Goal: Task Accomplishment & Management: Complete application form

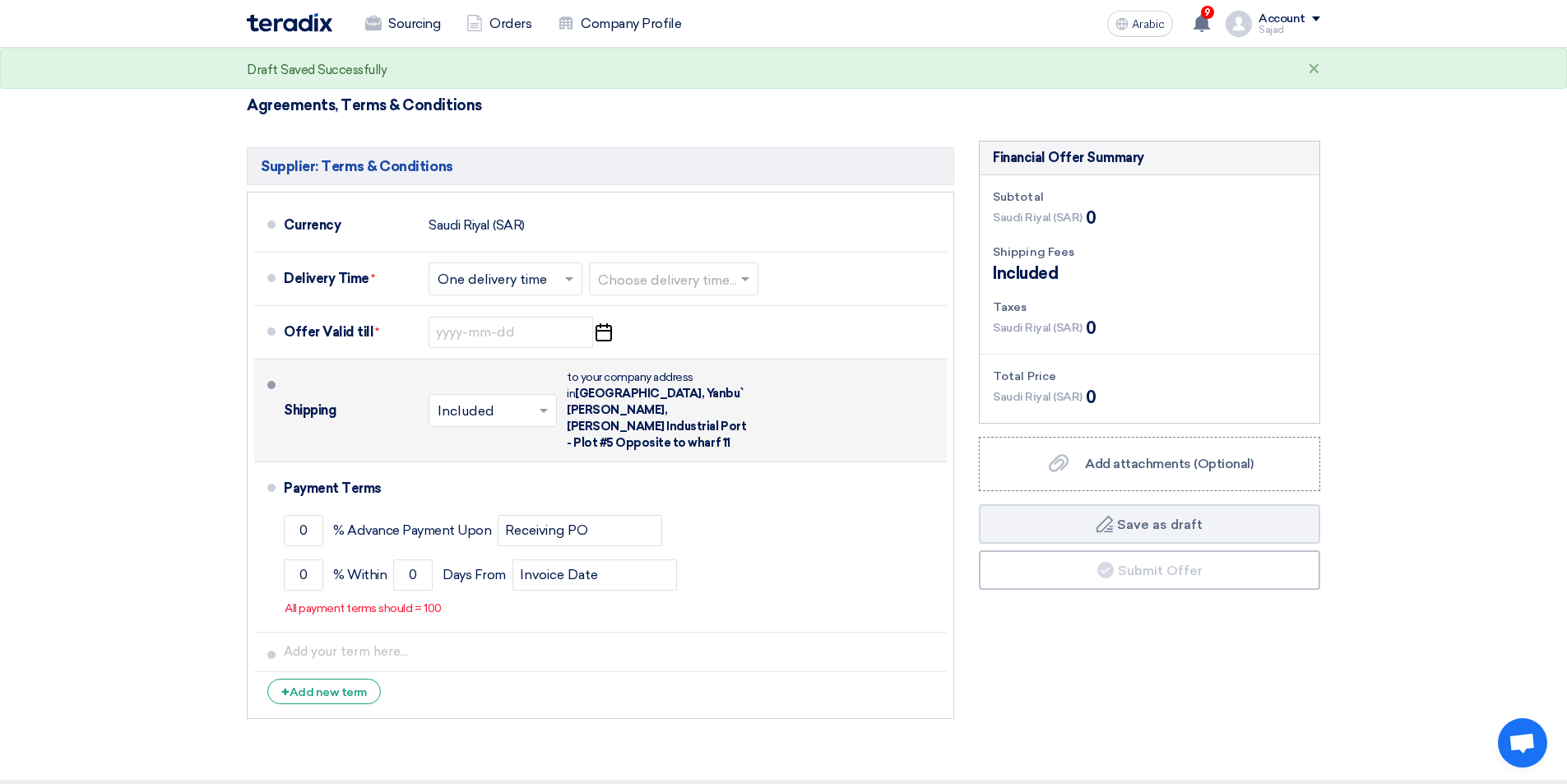
scroll to position [329, 0]
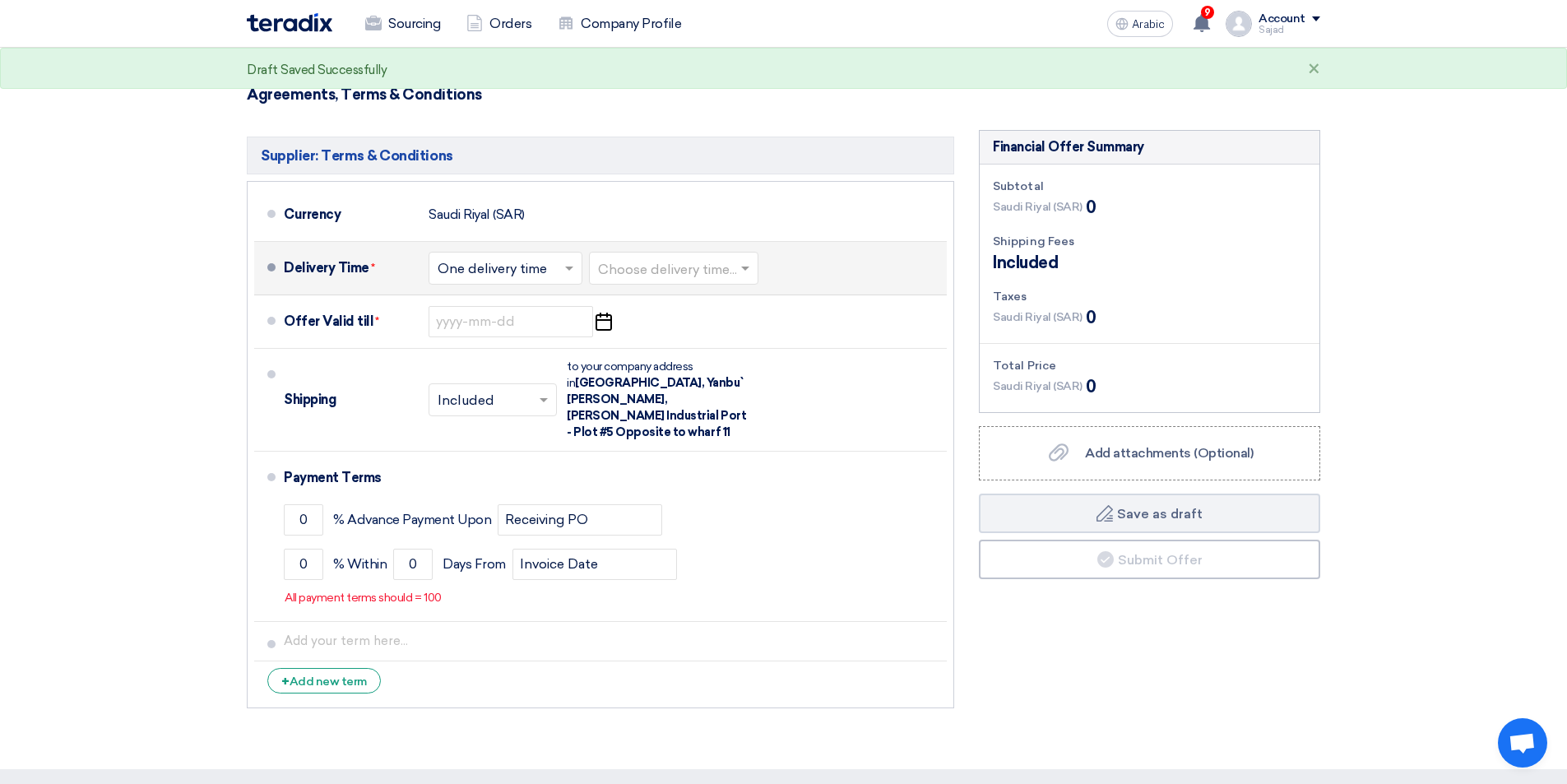
type input "360"
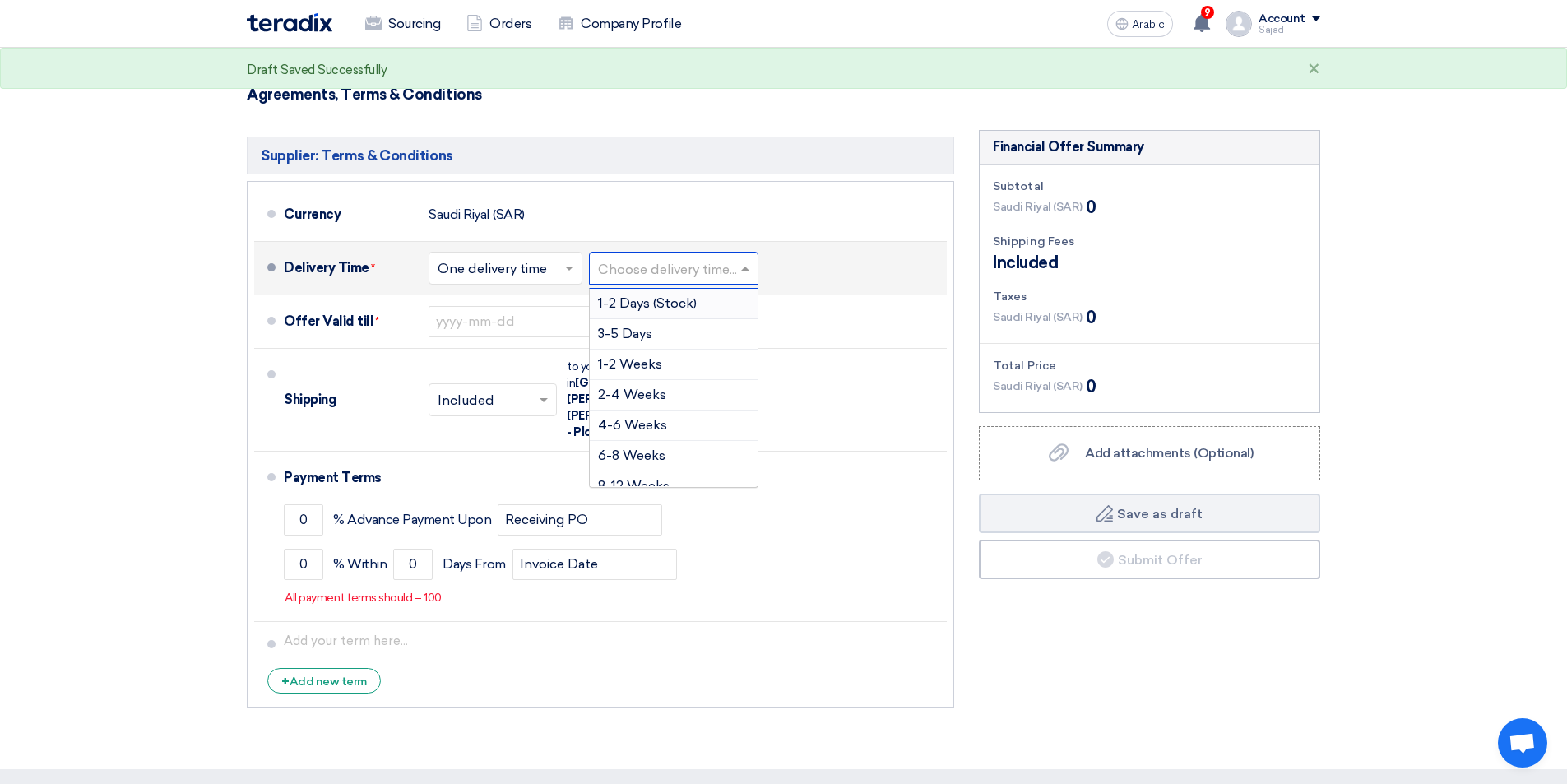
click at [667, 275] on input "text" at bounding box center [674, 269] width 153 height 23
click at [638, 331] on font "3-5 Days" at bounding box center [625, 333] width 54 height 15
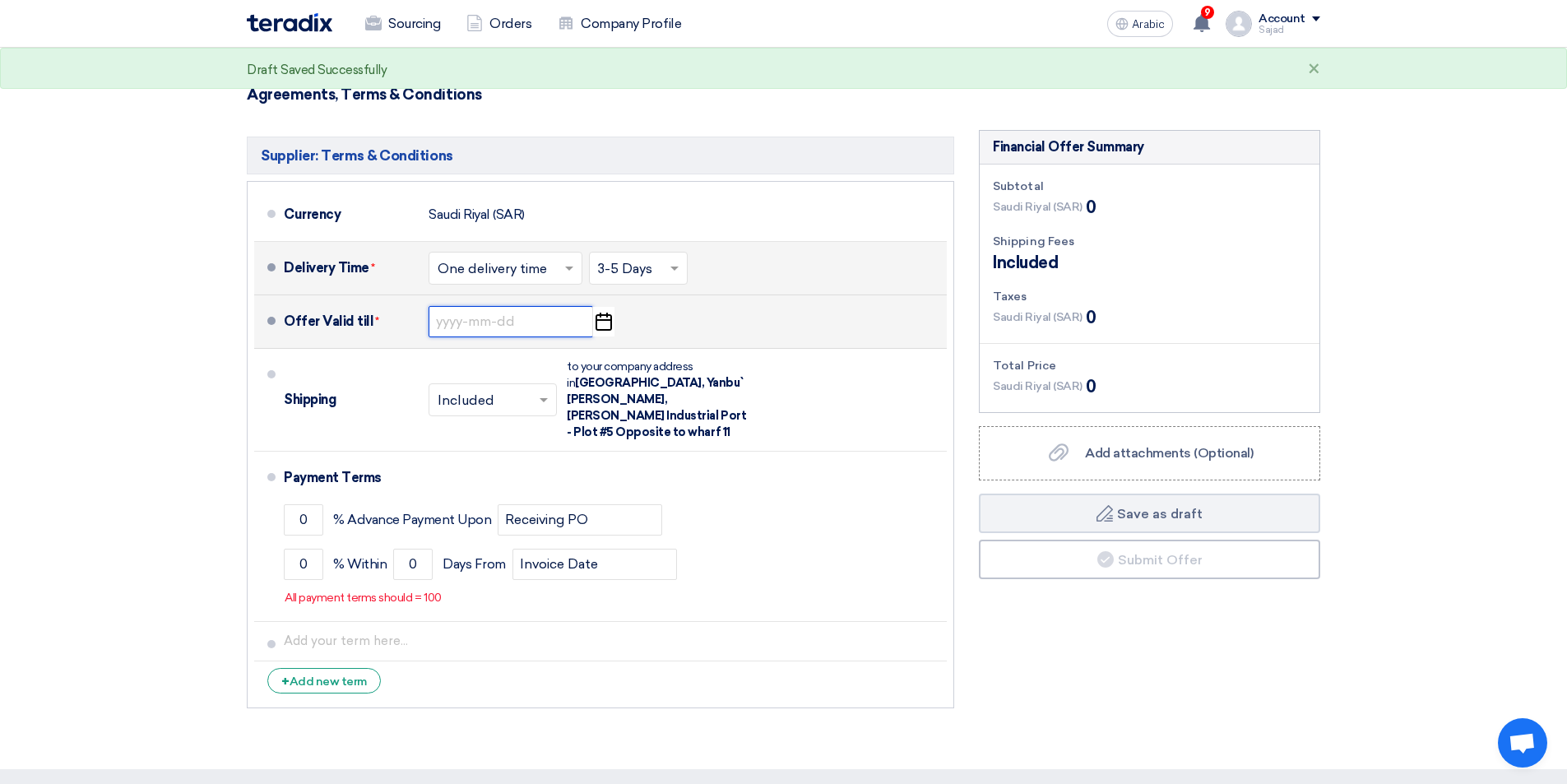
click at [478, 324] on input at bounding box center [510, 321] width 164 height 32
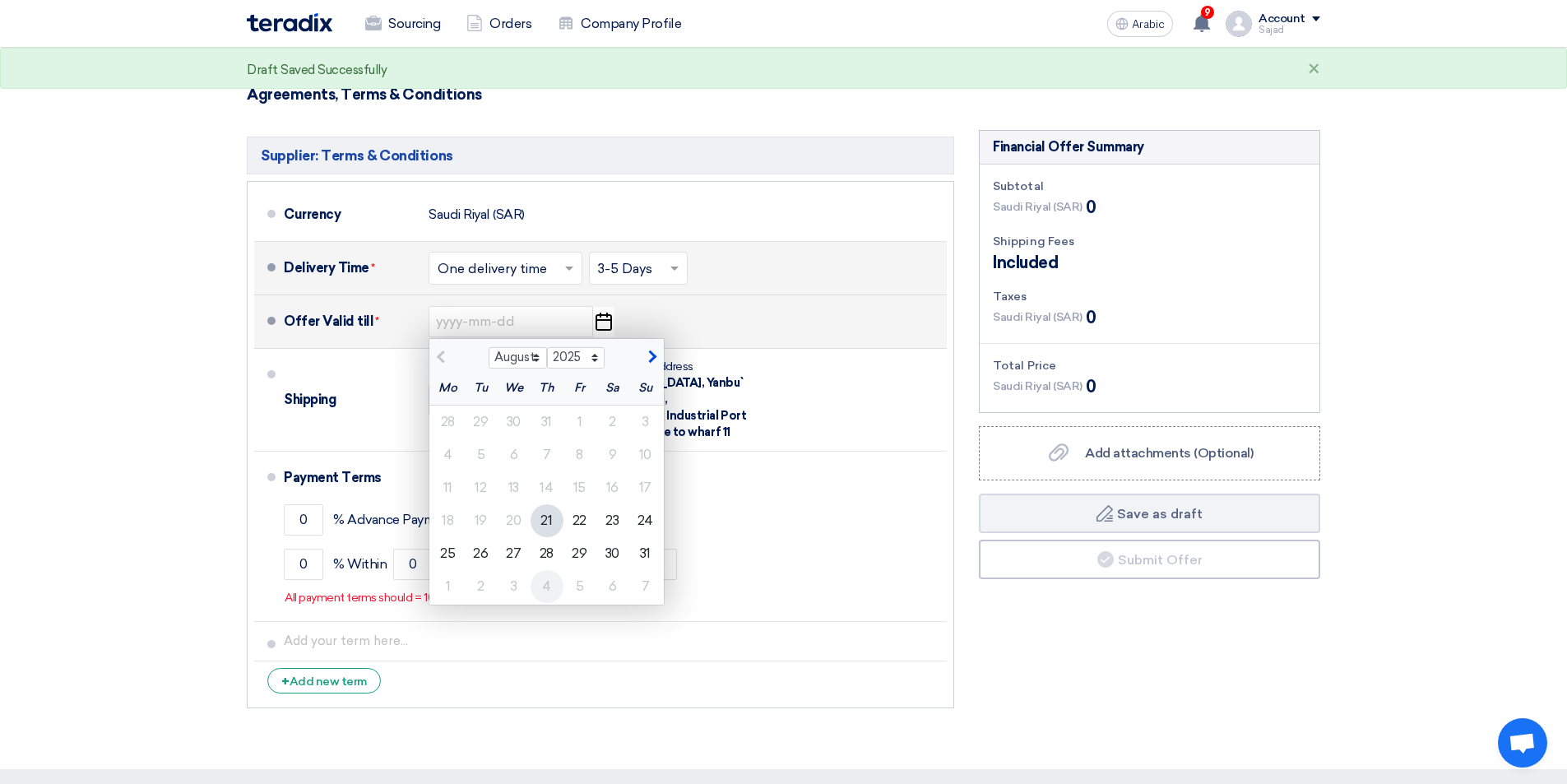
click at [541, 584] on div "4" at bounding box center [547, 586] width 32 height 32
type input "[DATE]"
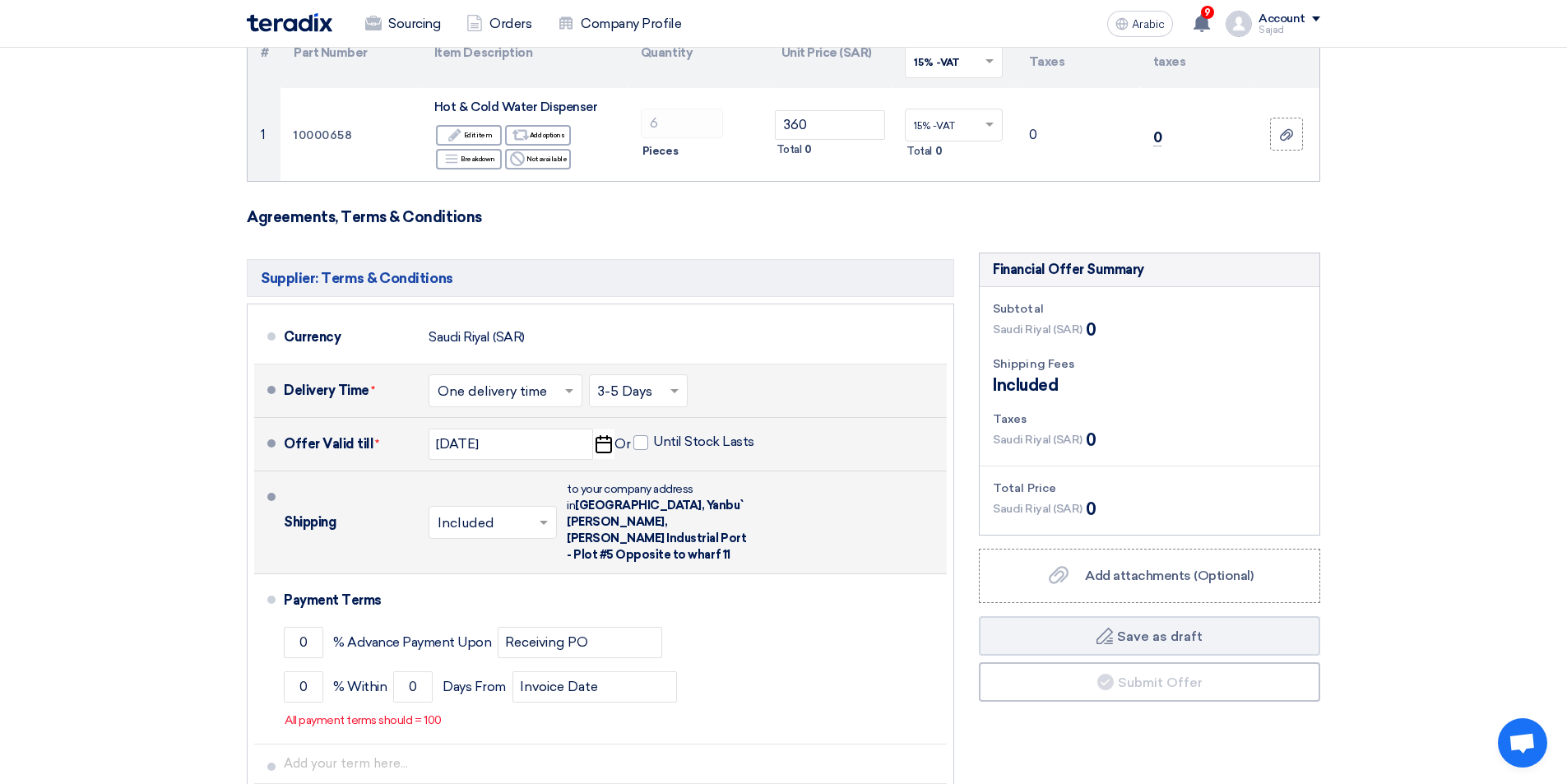
scroll to position [247, 0]
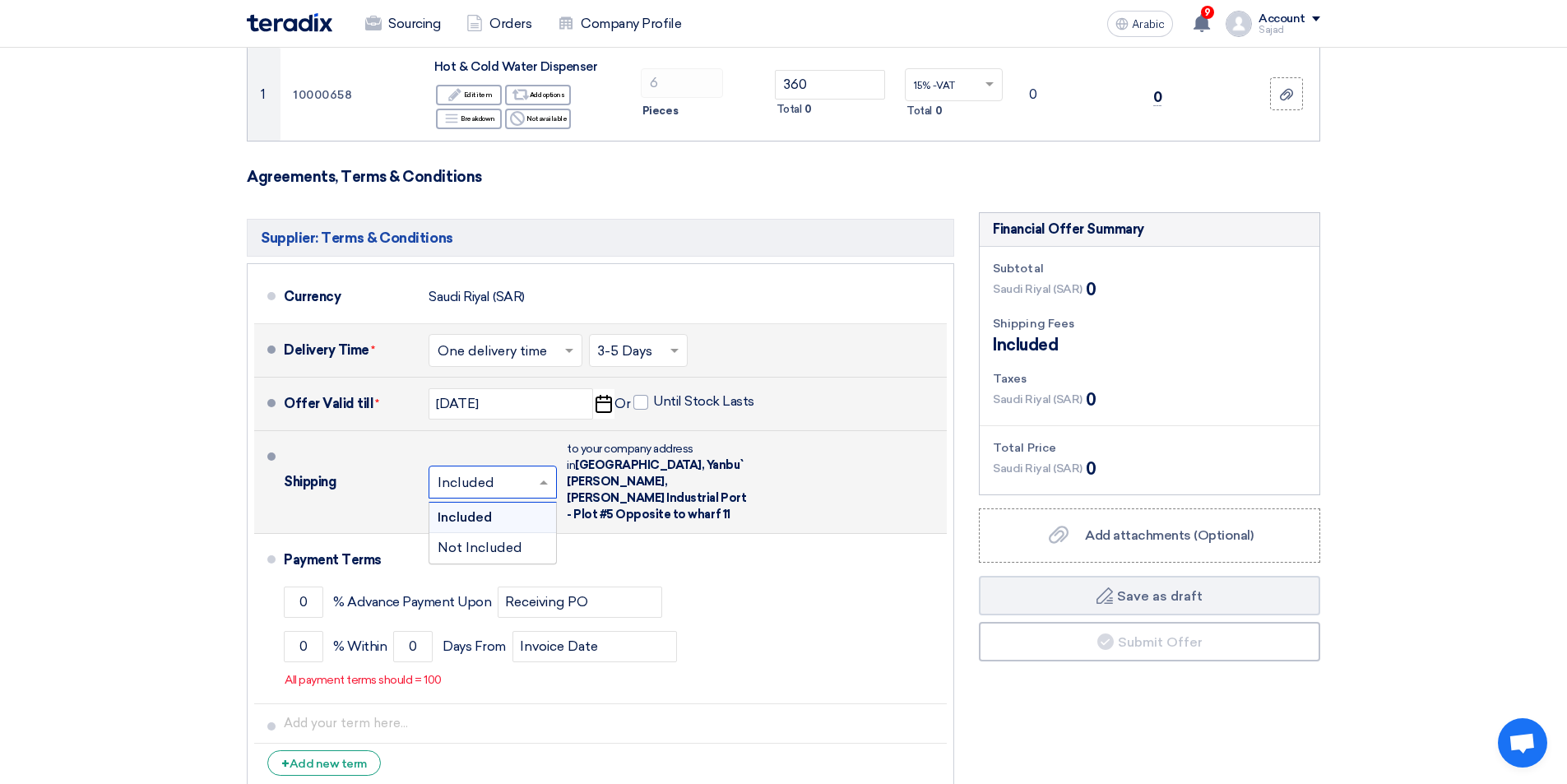
click at [486, 474] on input "text" at bounding box center [493, 483] width 112 height 23
click at [480, 541] on font "Not Included" at bounding box center [480, 547] width 85 height 15
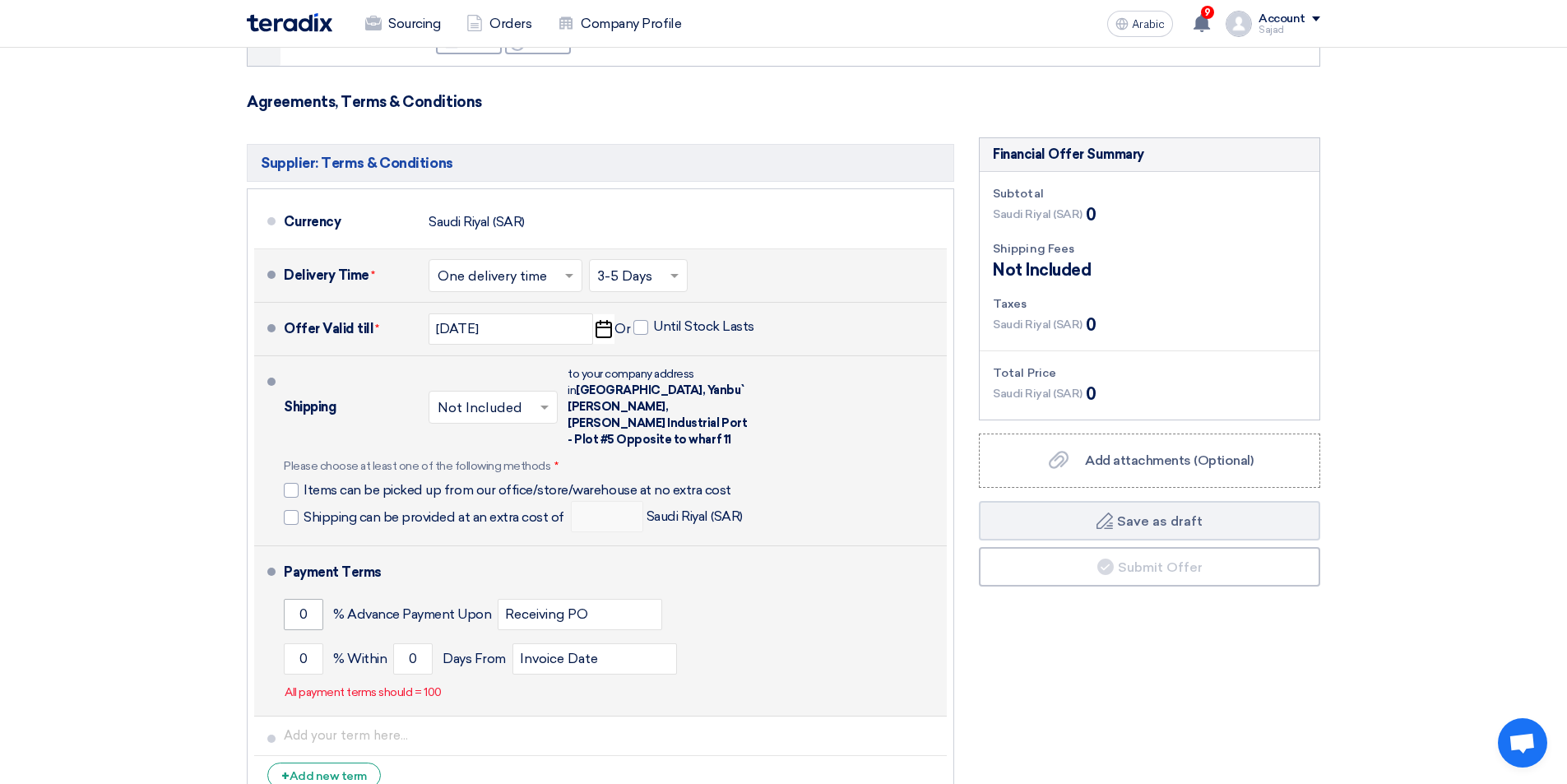
scroll to position [411, 0]
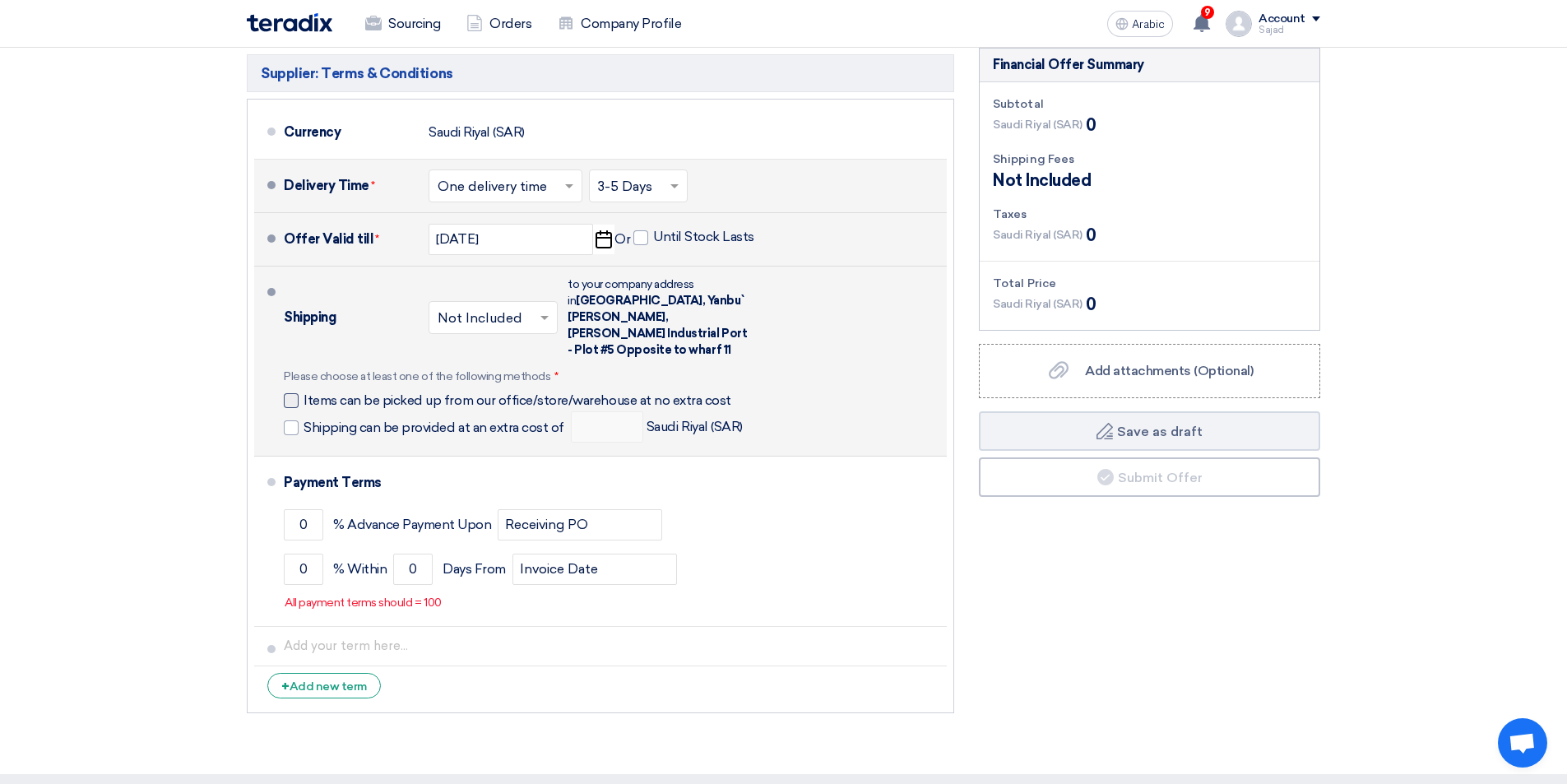
click at [296, 393] on div at bounding box center [291, 400] width 14 height 14
click at [304, 391] on input "Items can be picked up from our office/store/warehouse at no extra cost" at bounding box center [522, 406] width 436 height 32
checkbox input "true"
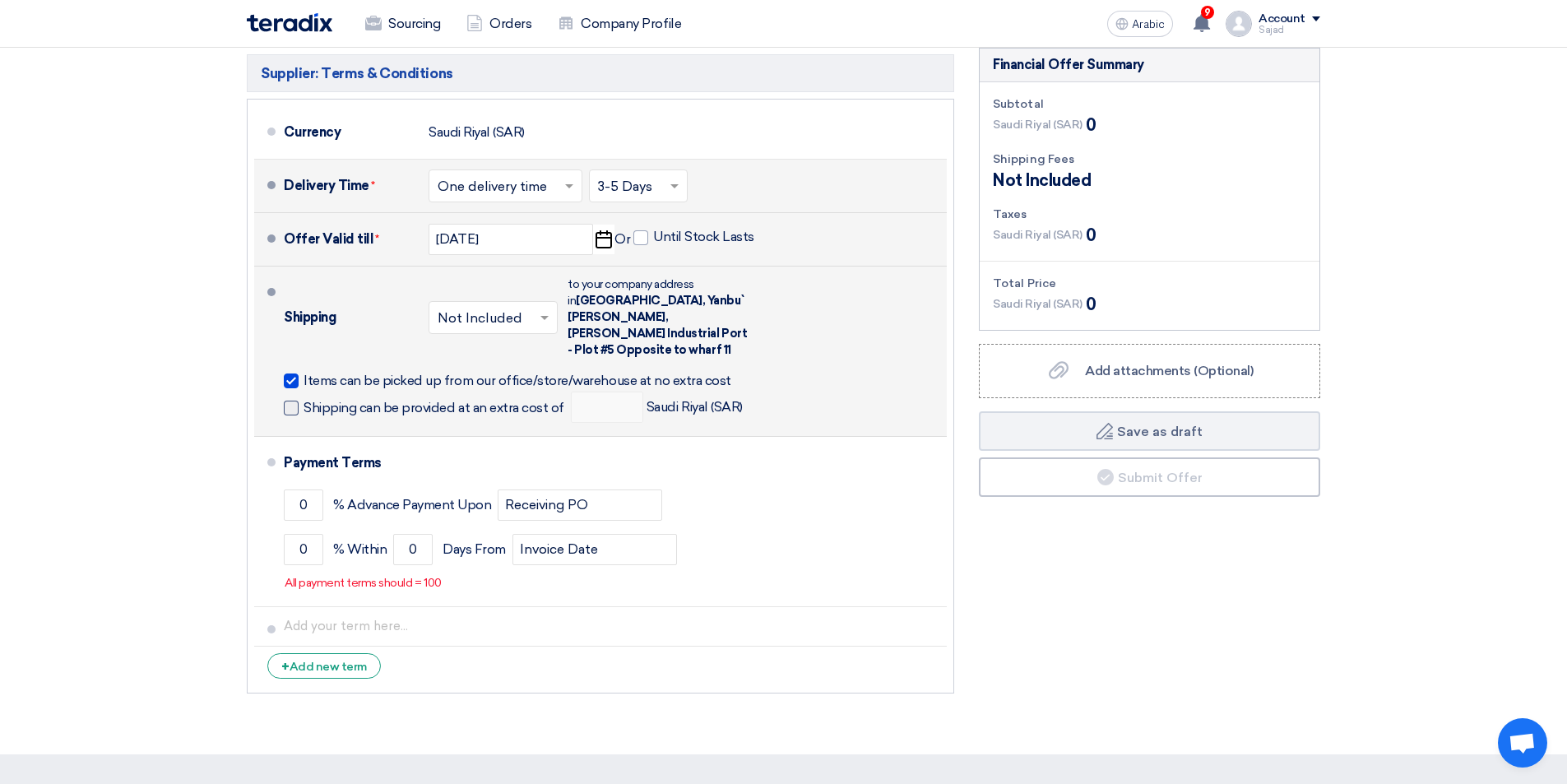
drag, startPoint x: 291, startPoint y: 393, endPoint x: 307, endPoint y: 389, distance: 16.5
click at [291, 400] on span at bounding box center [291, 407] width 14 height 14
click at [304, 399] on input "Shipping can be provided at an extra cost of" at bounding box center [435, 415] width 264 height 32
checkbox input "true"
click at [587, 391] on input "number" at bounding box center [607, 406] width 72 height 32
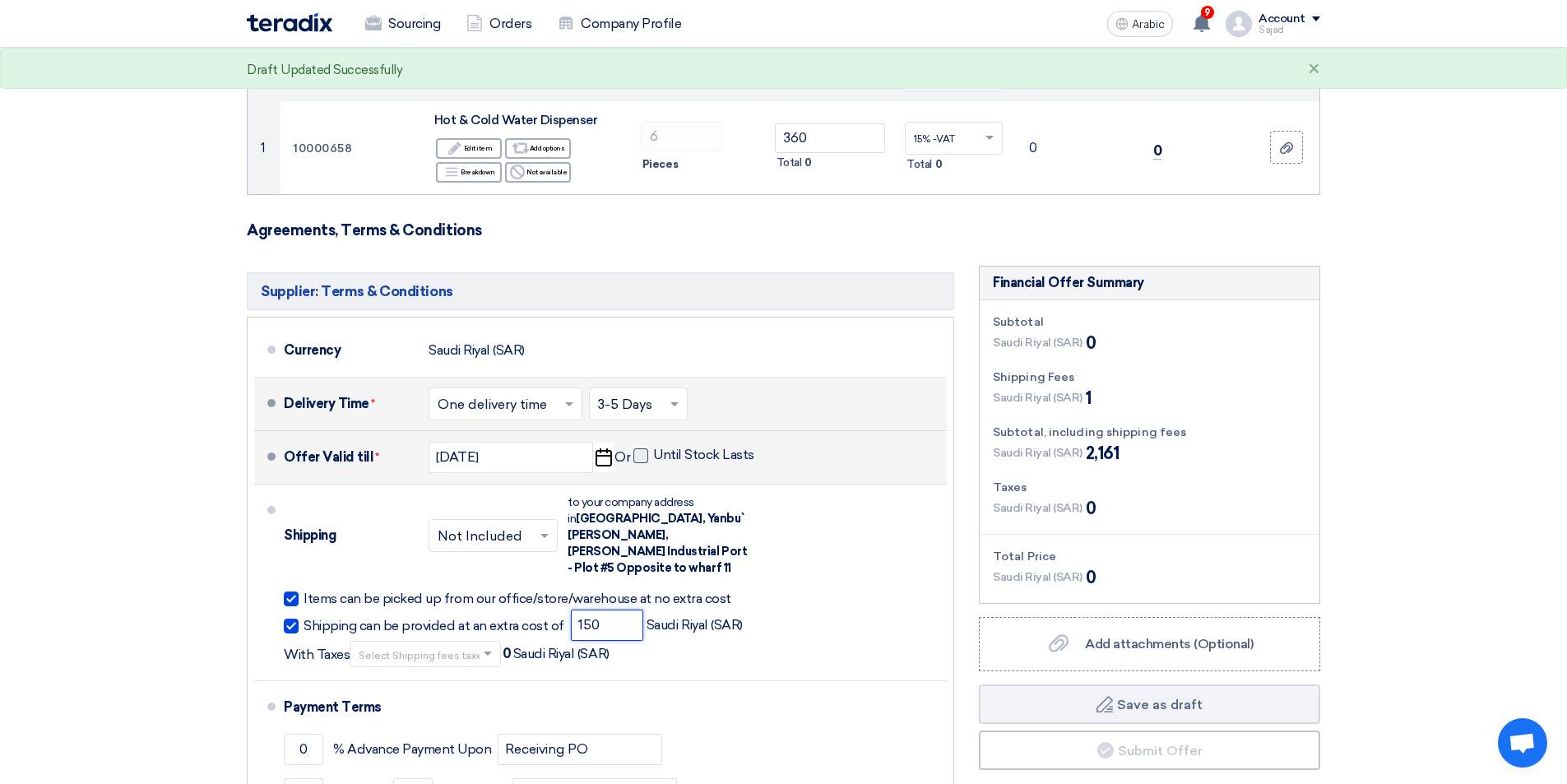
scroll to position [164, 0]
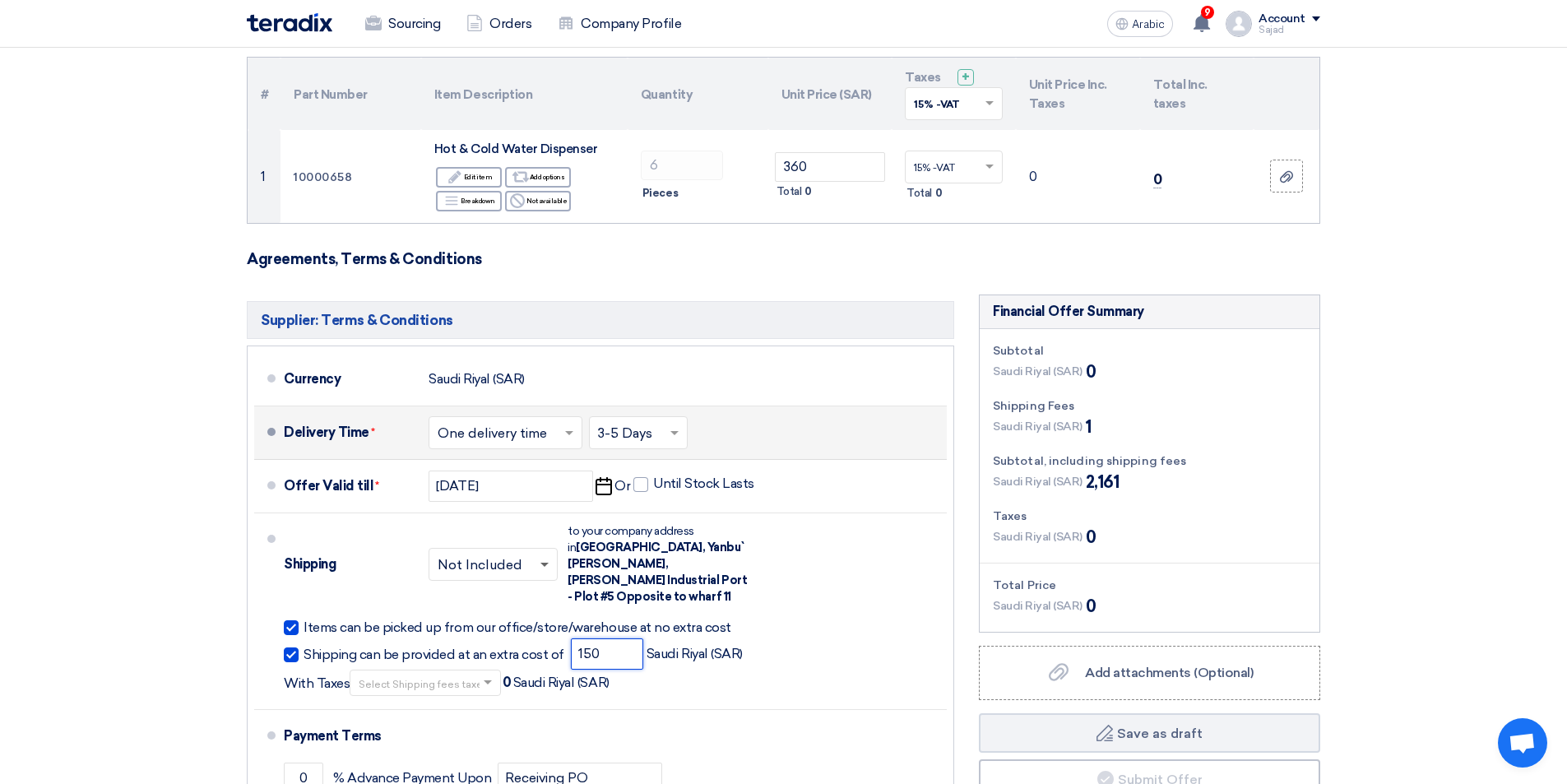
type input "150"
click at [547, 562] on span at bounding box center [545, 565] width 8 height 5
click at [493, 591] on font "Included" at bounding box center [465, 598] width 57 height 15
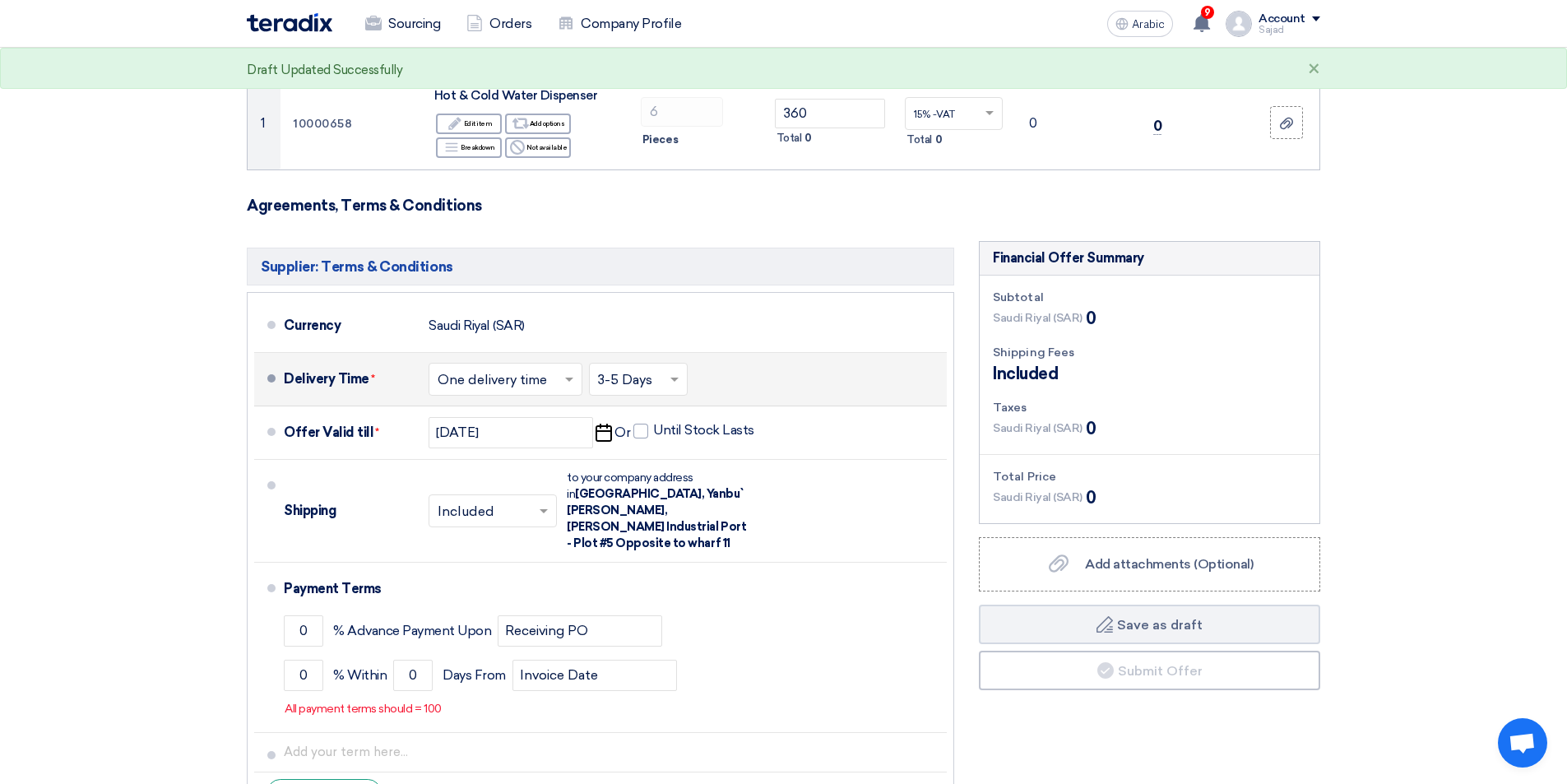
scroll to position [247, 0]
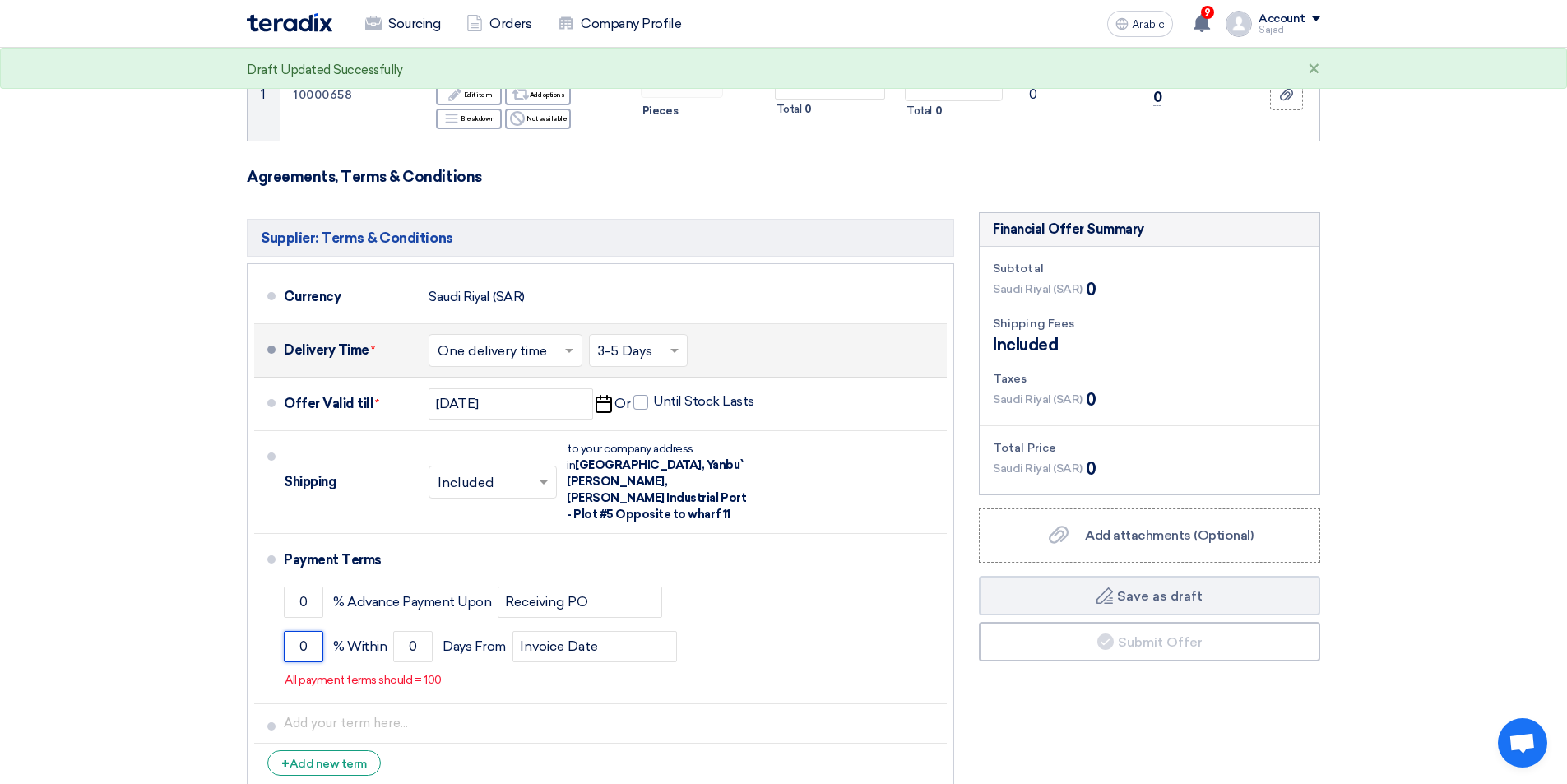
drag, startPoint x: 309, startPoint y: 624, endPoint x: 173, endPoint y: 639, distance: 136.8
click at [181, 651] on section "Offer Details # Part Number Item Description Quantity Unit Price (SAR) Taxes + …" at bounding box center [784, 374] width 1567 height 953
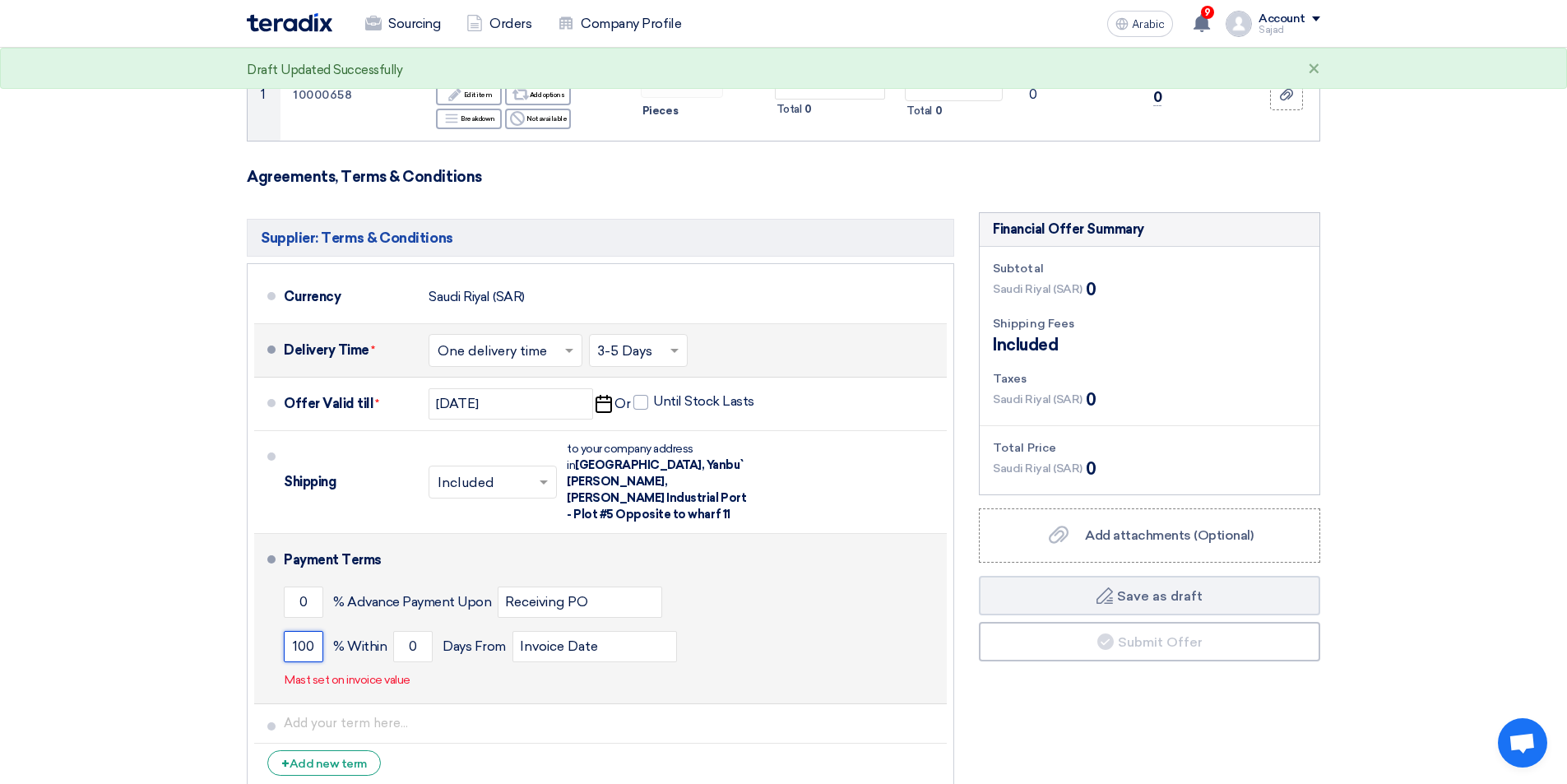
type input "100"
drag, startPoint x: 376, startPoint y: 646, endPoint x: 354, endPoint y: 646, distance: 22.0
click at [362, 646] on div "100 % [DATE] From Invoice Date" at bounding box center [612, 646] width 656 height 44
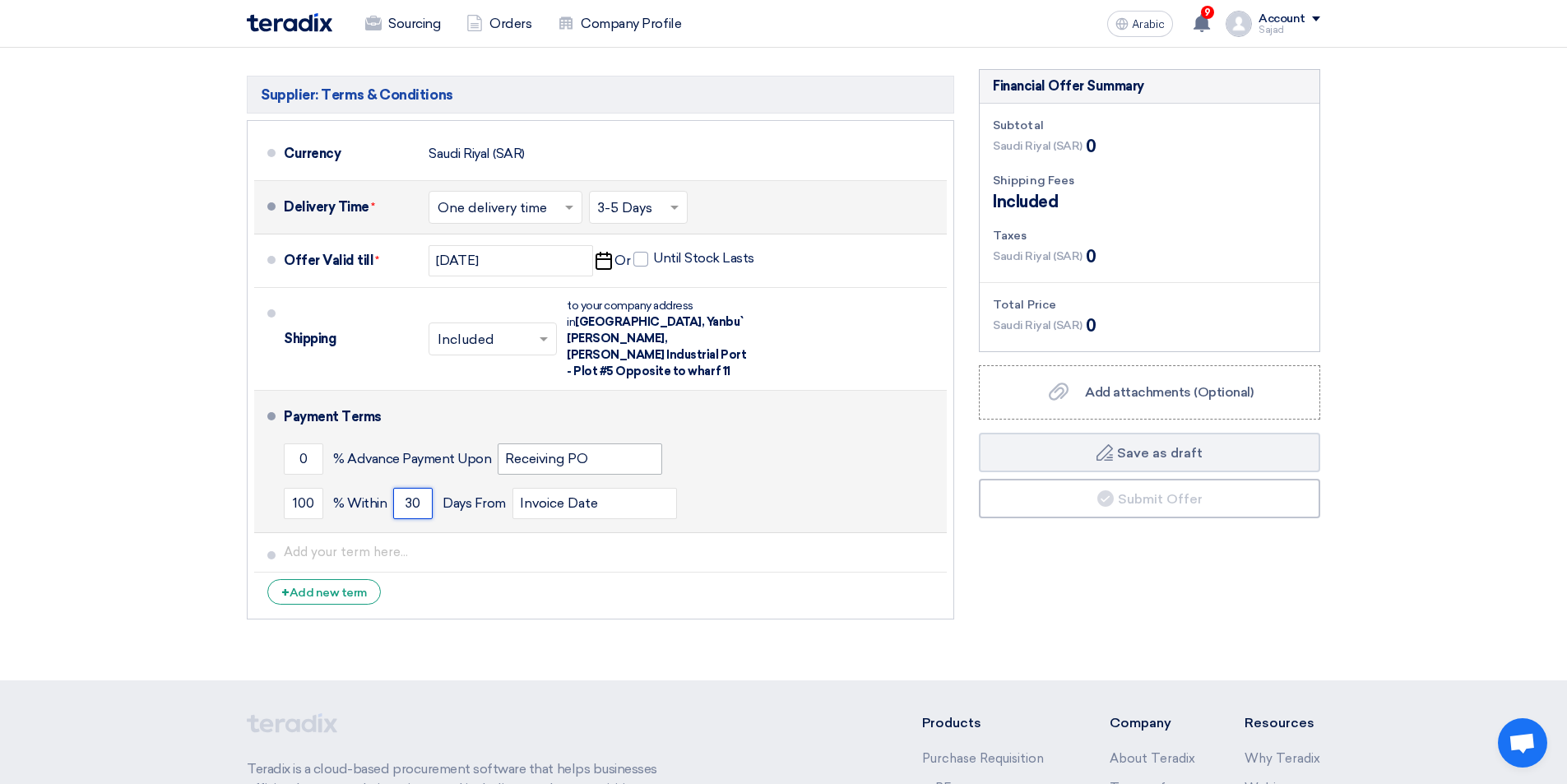
scroll to position [164, 0]
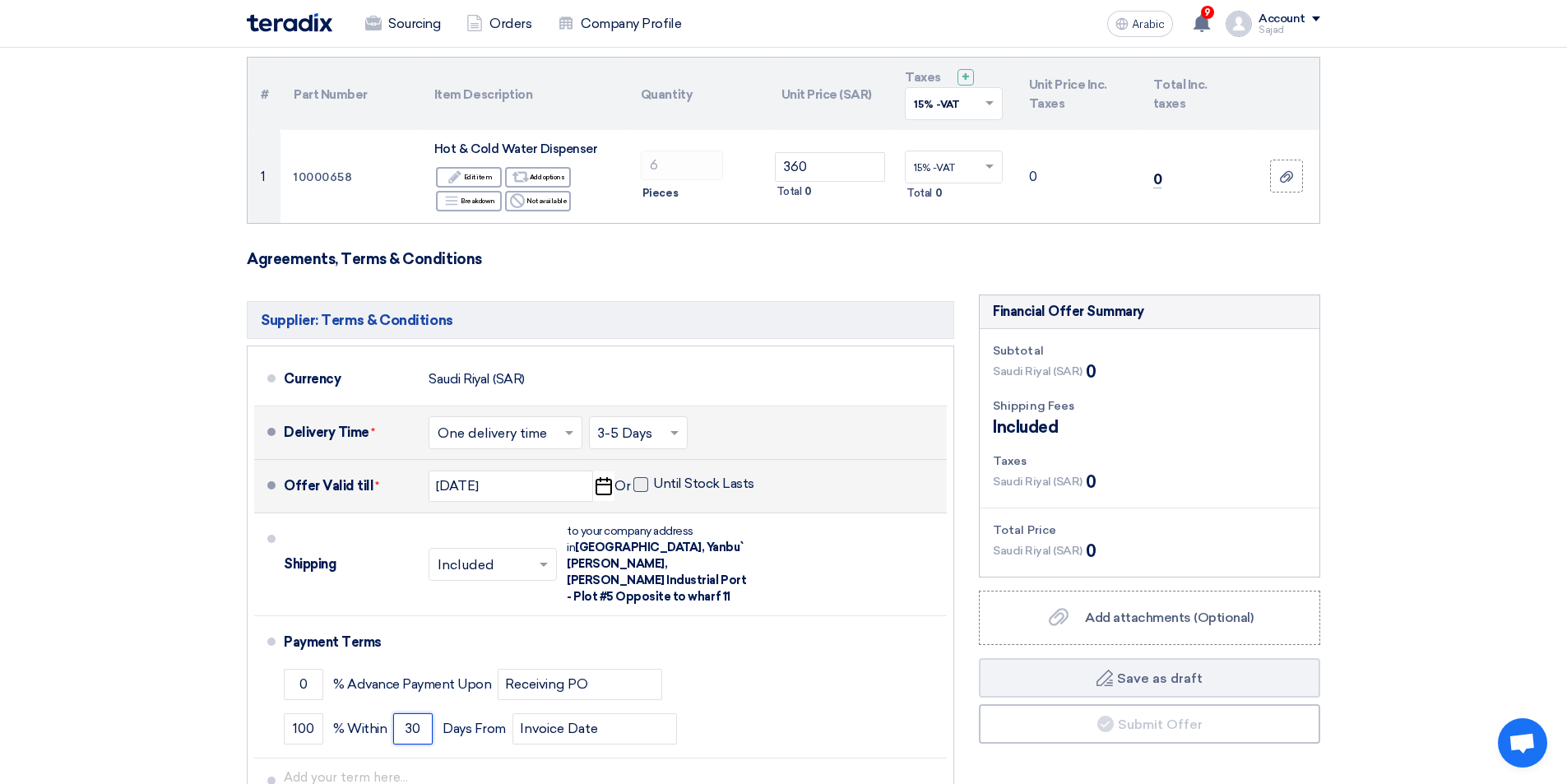
type input "30"
click at [634, 482] on span at bounding box center [641, 484] width 14 height 14
click at [654, 482] on input "Until Stock Lasts" at bounding box center [706, 490] width 105 height 32
click at [644, 482] on span at bounding box center [641, 484] width 14 height 14
click at [654, 482] on input "Until Stock Lasts" at bounding box center [706, 490] width 105 height 32
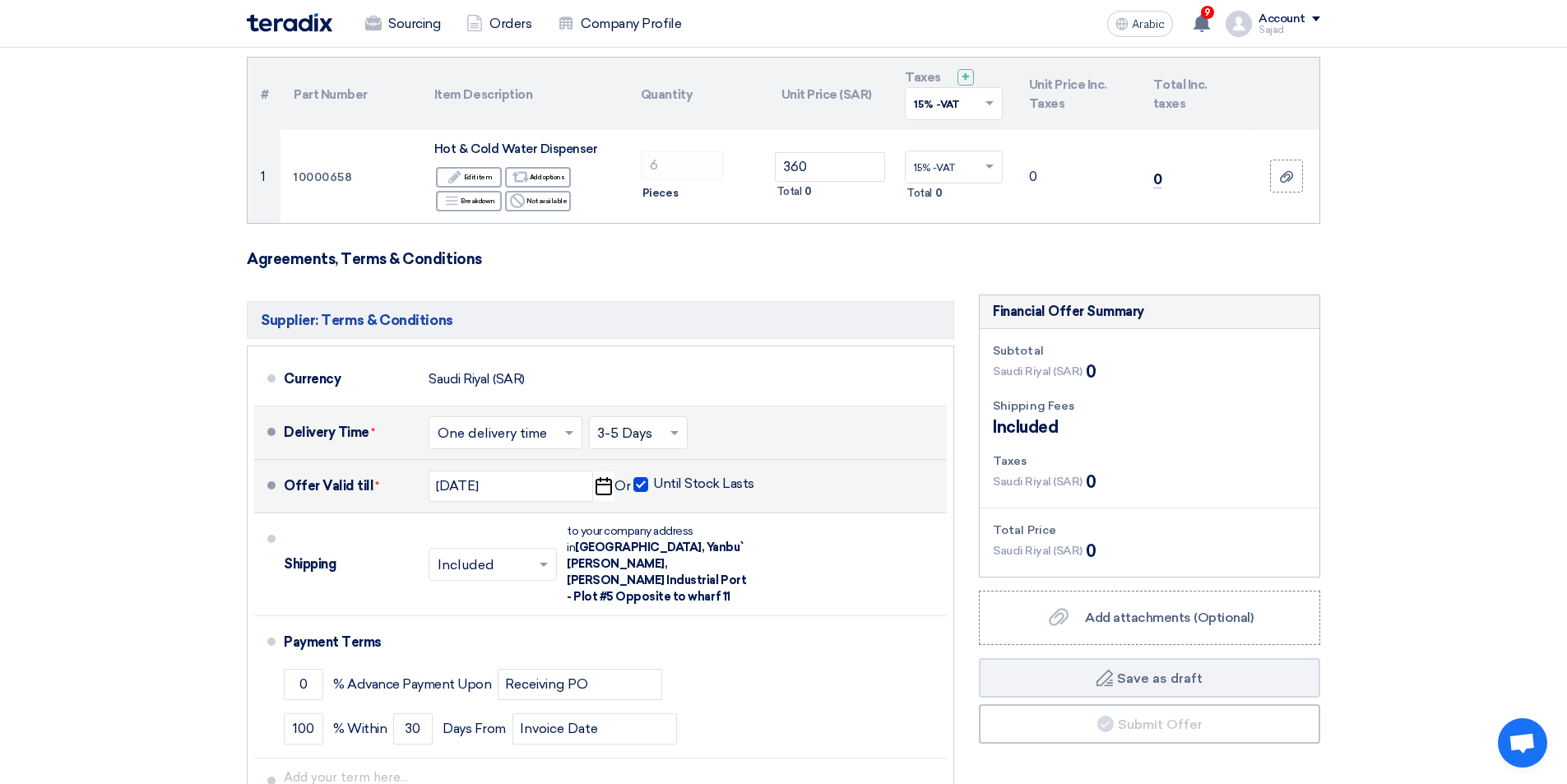
checkbox input "false"
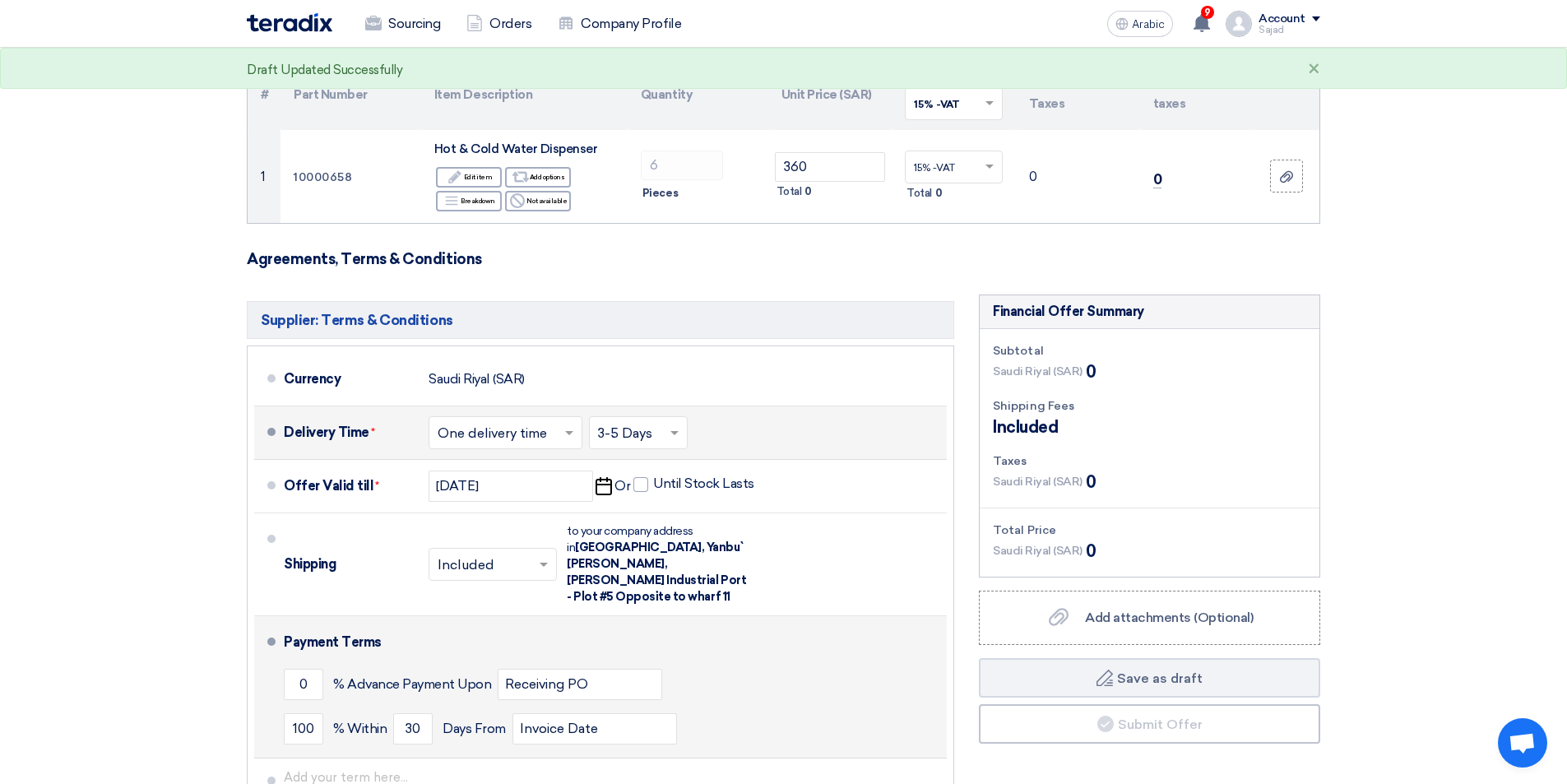
click at [272, 637] on span at bounding box center [271, 641] width 8 height 8
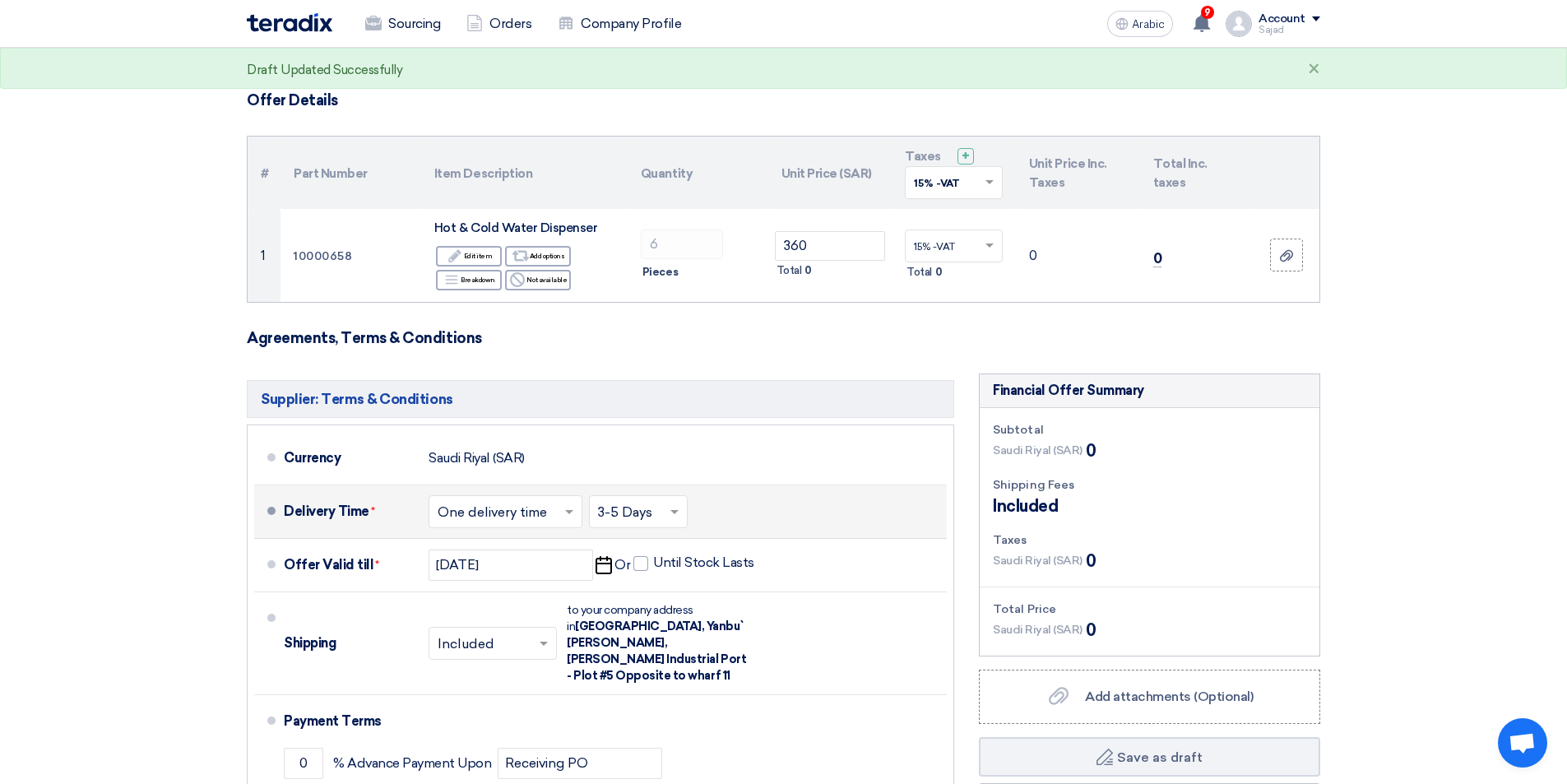
scroll to position [0, 0]
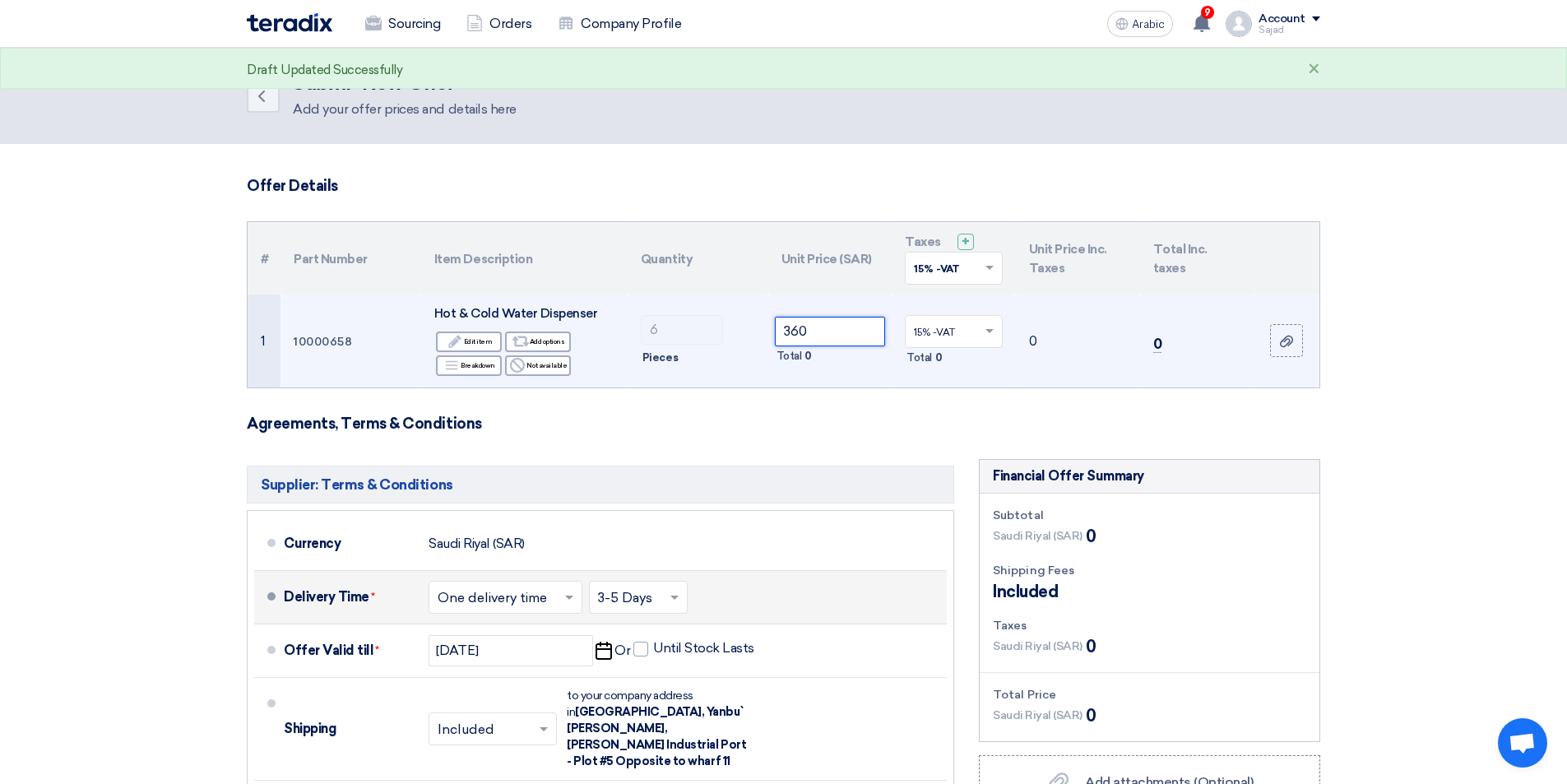
click at [814, 335] on input "360" at bounding box center [830, 331] width 111 height 30
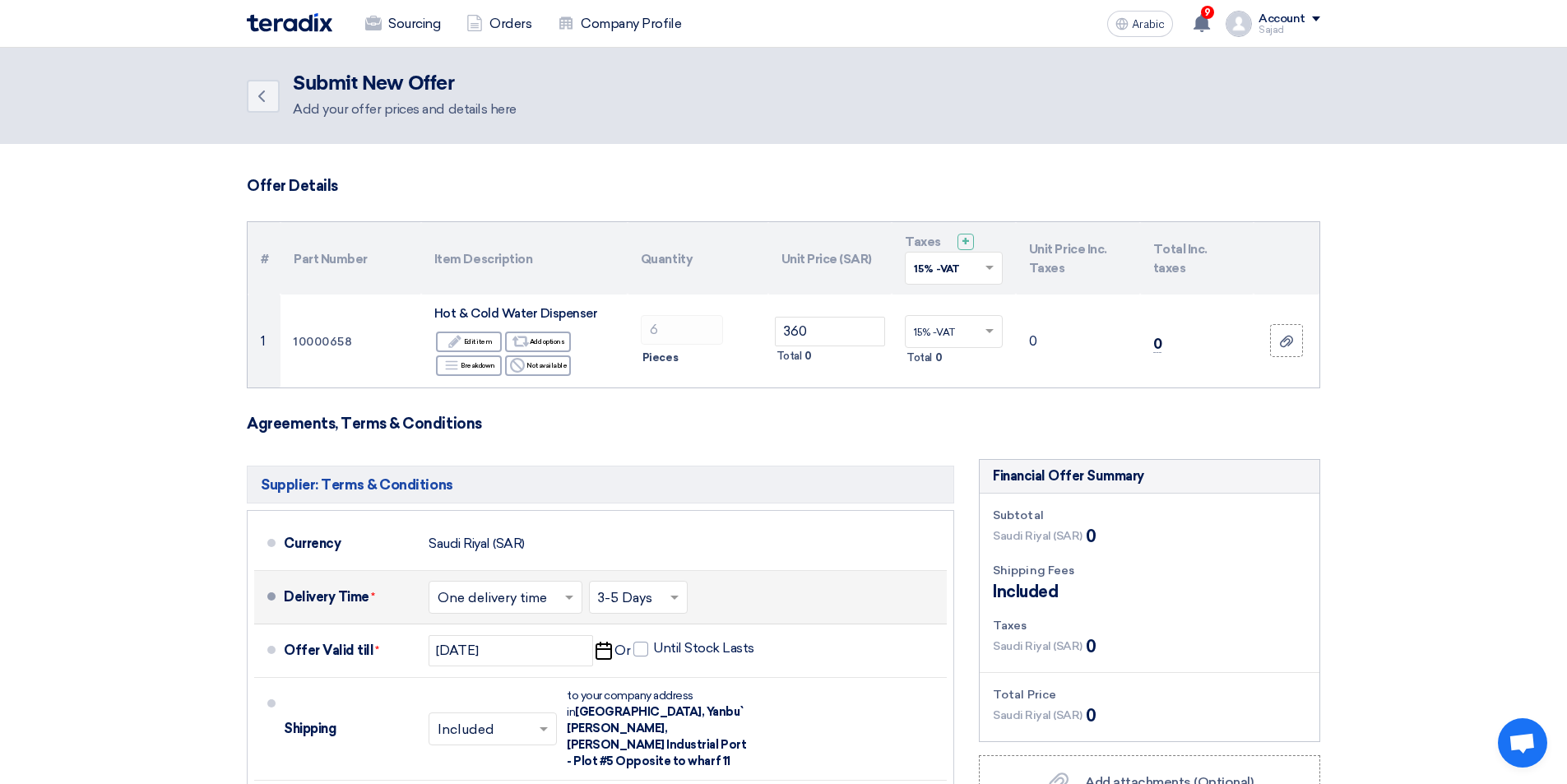
click at [963, 262] on input "text" at bounding box center [946, 270] width 63 height 27
click at [958, 296] on div "15% -VAT" at bounding box center [954, 298] width 96 height 28
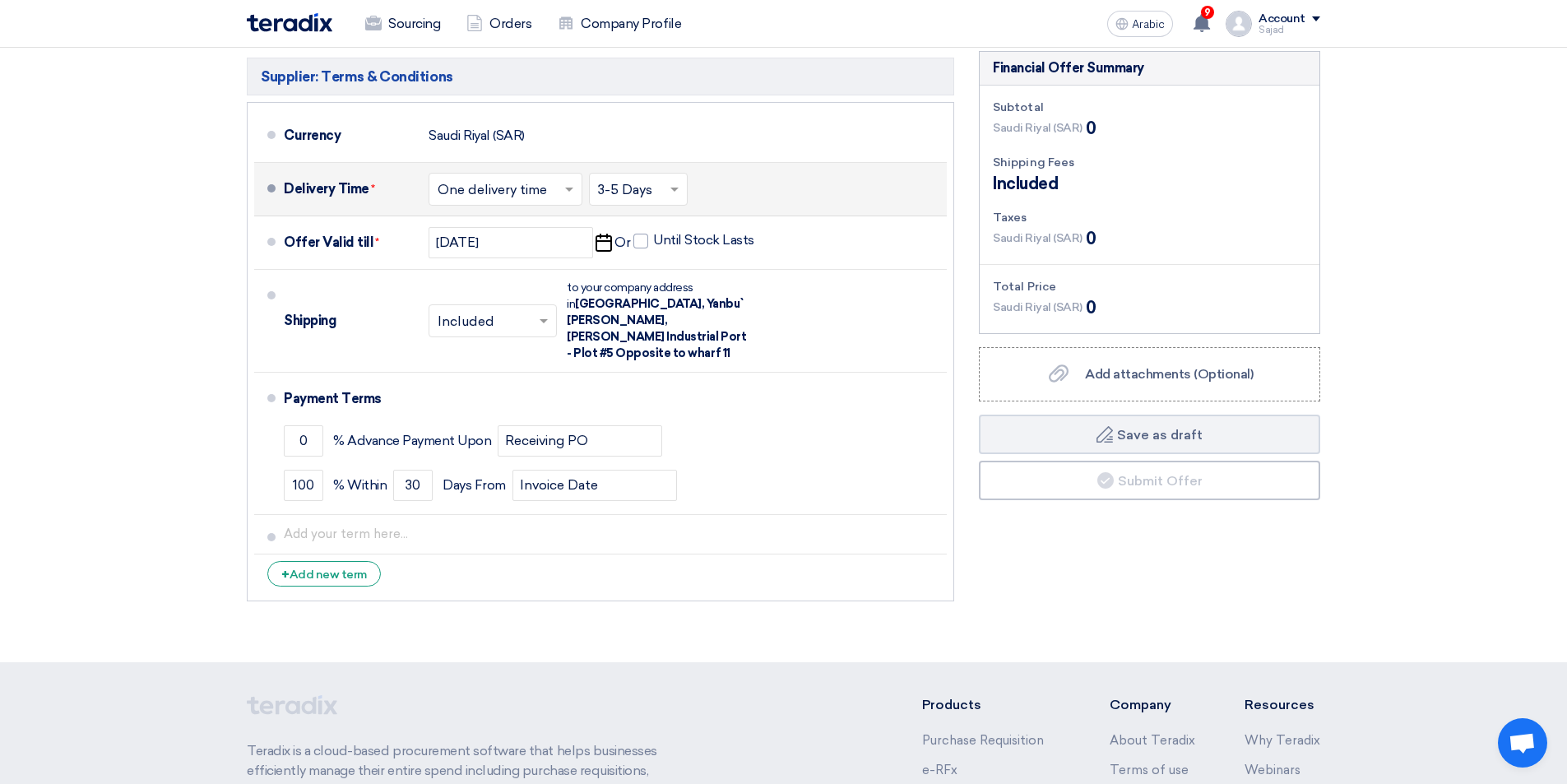
scroll to position [329, 0]
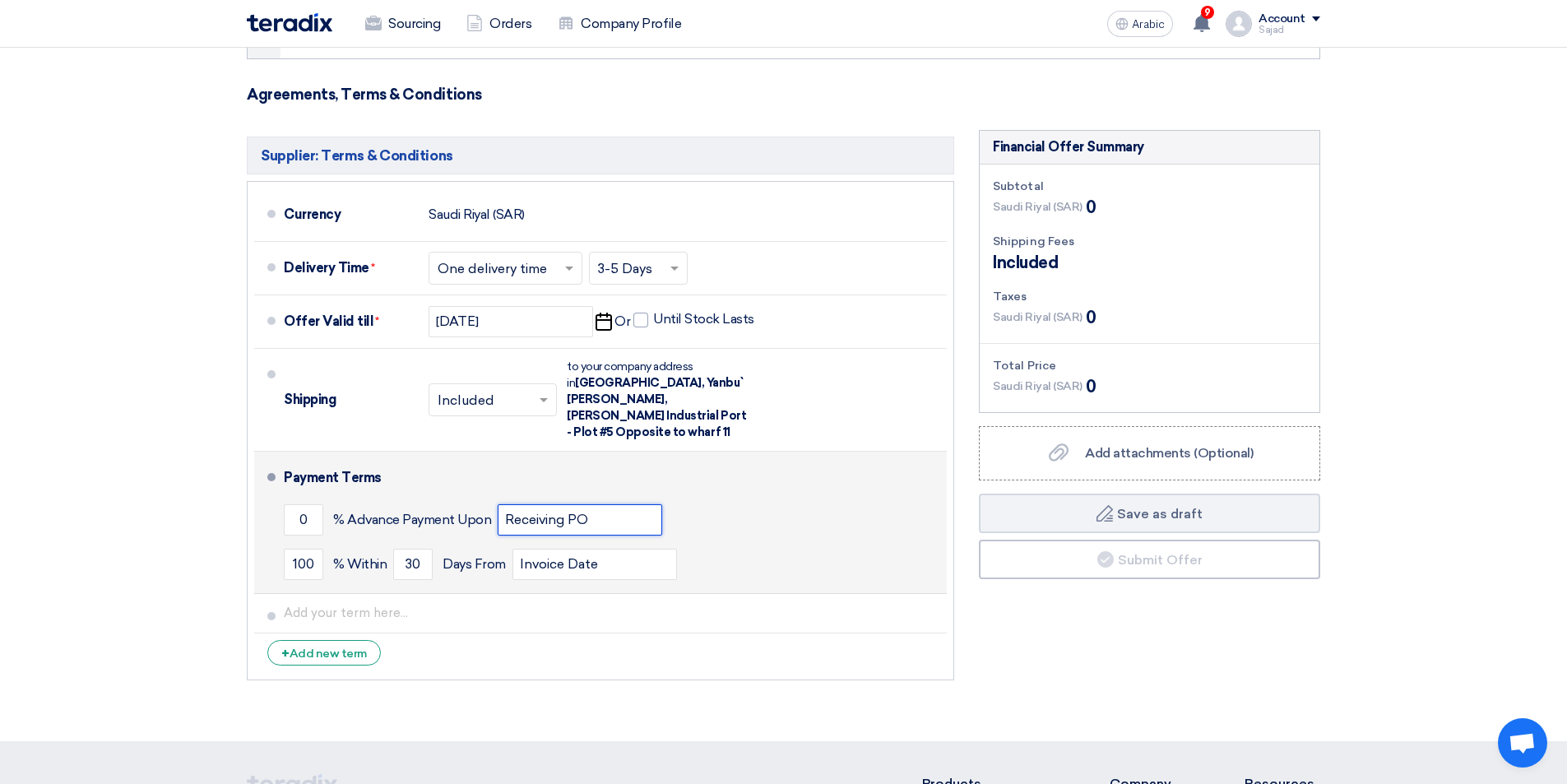
click at [589, 507] on input "Receiving PO" at bounding box center [580, 519] width 164 height 32
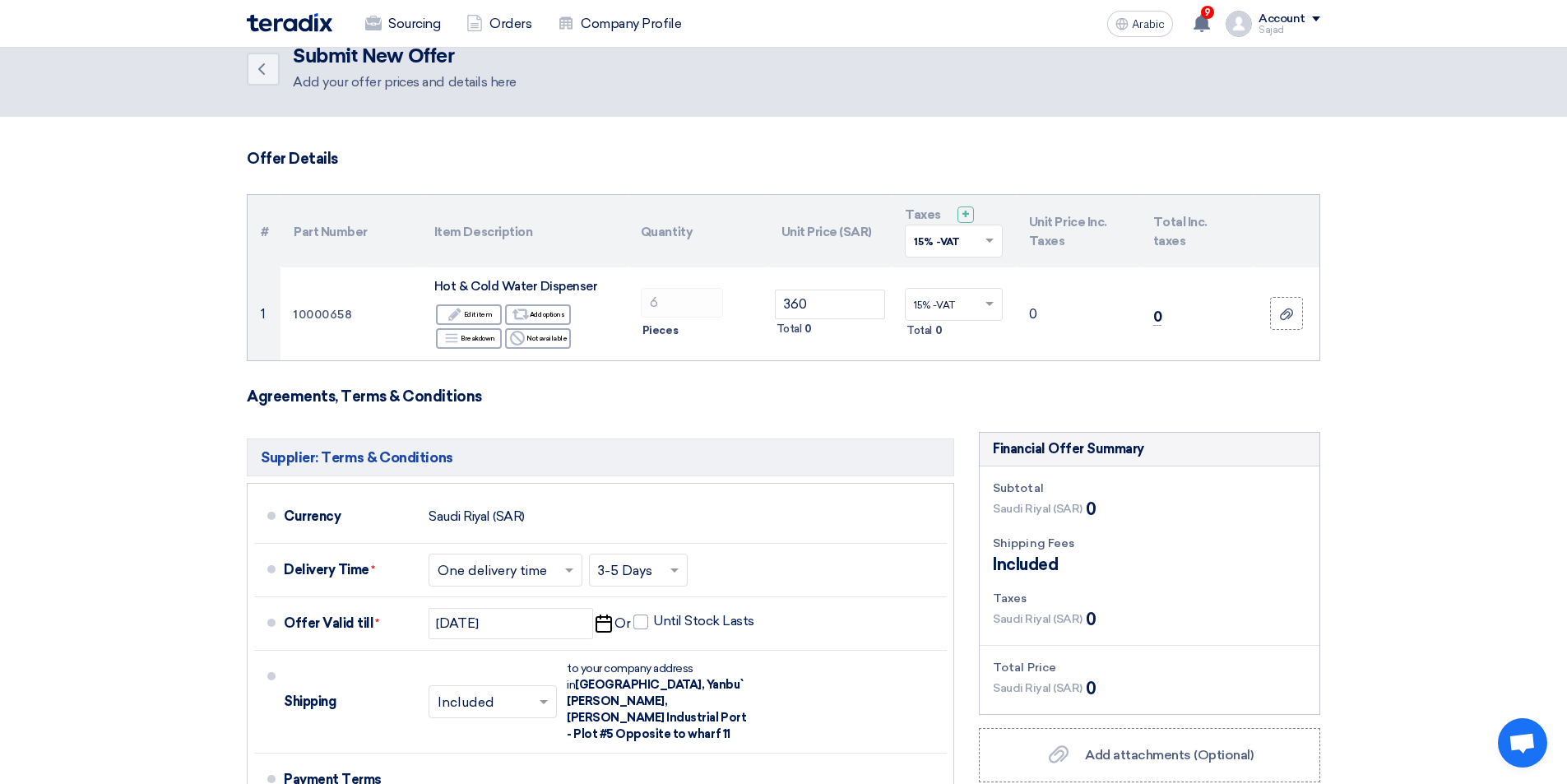
scroll to position [411, 0]
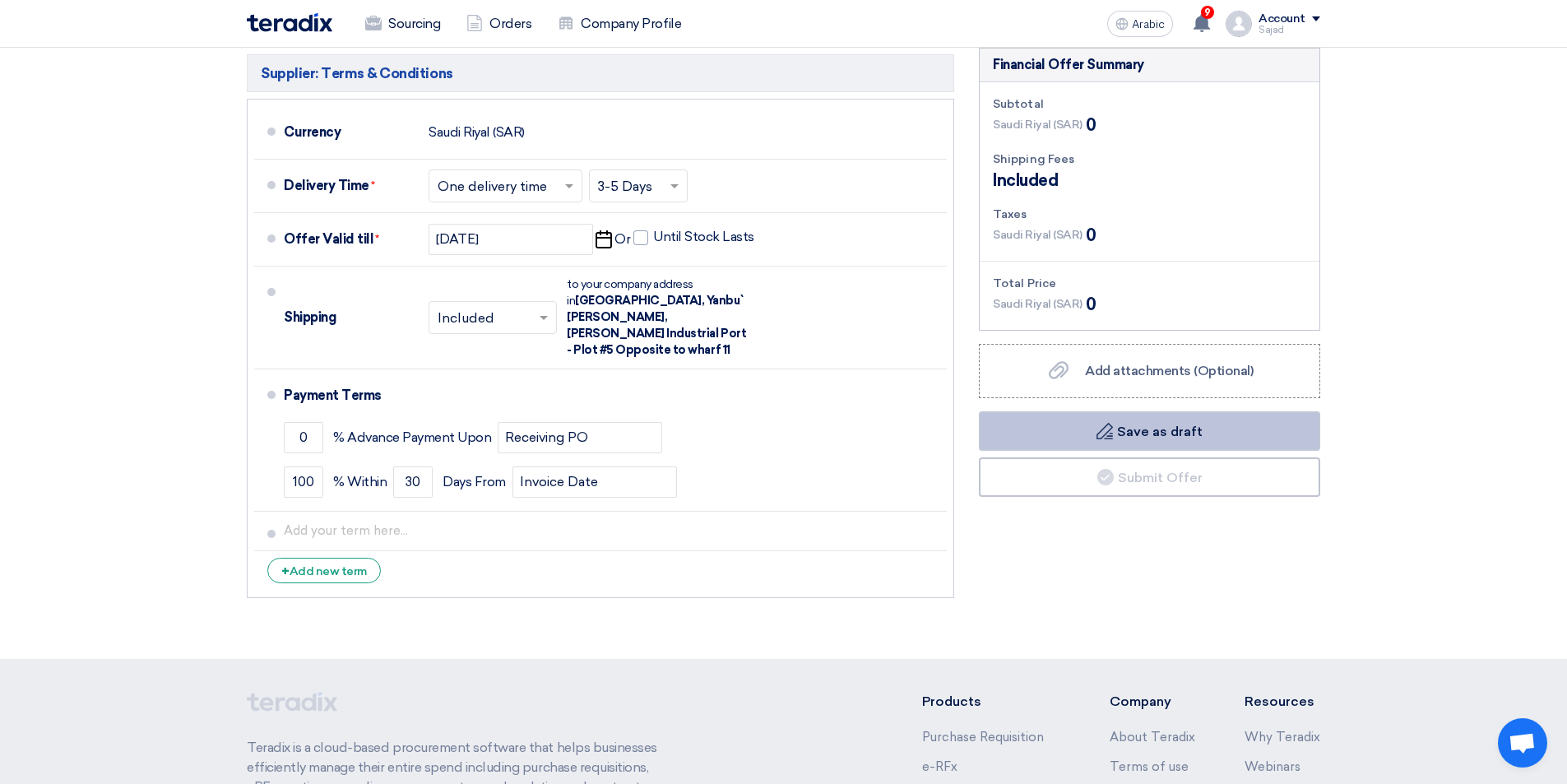
drag, startPoint x: 1135, startPoint y: 434, endPoint x: 1137, endPoint y: 424, distance: 10.2
click at [1134, 431] on font "Save as draft" at bounding box center [1159, 430] width 86 height 15
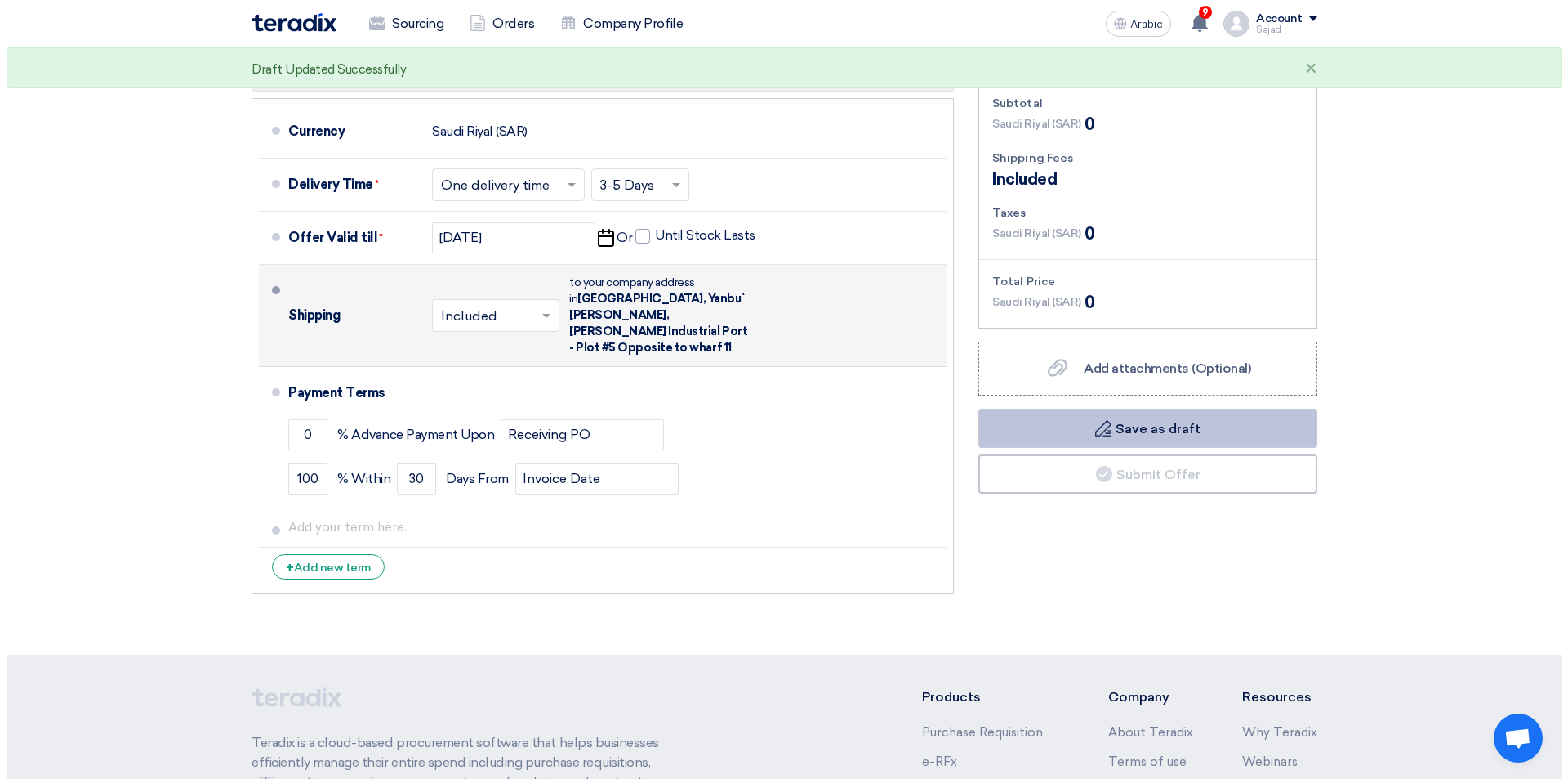
scroll to position [0, 0]
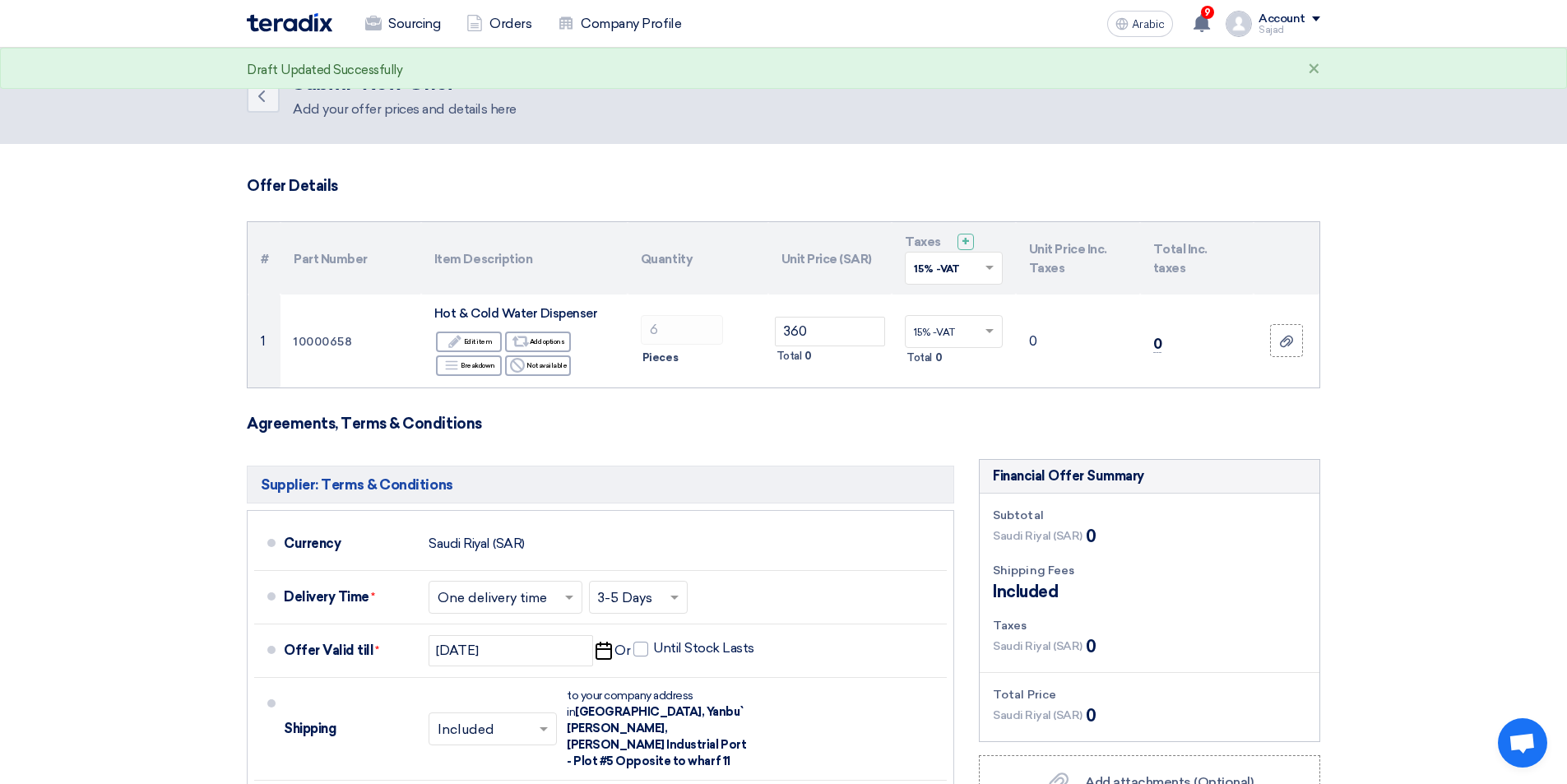
click at [268, 99] on icon "Back" at bounding box center [261, 96] width 20 height 20
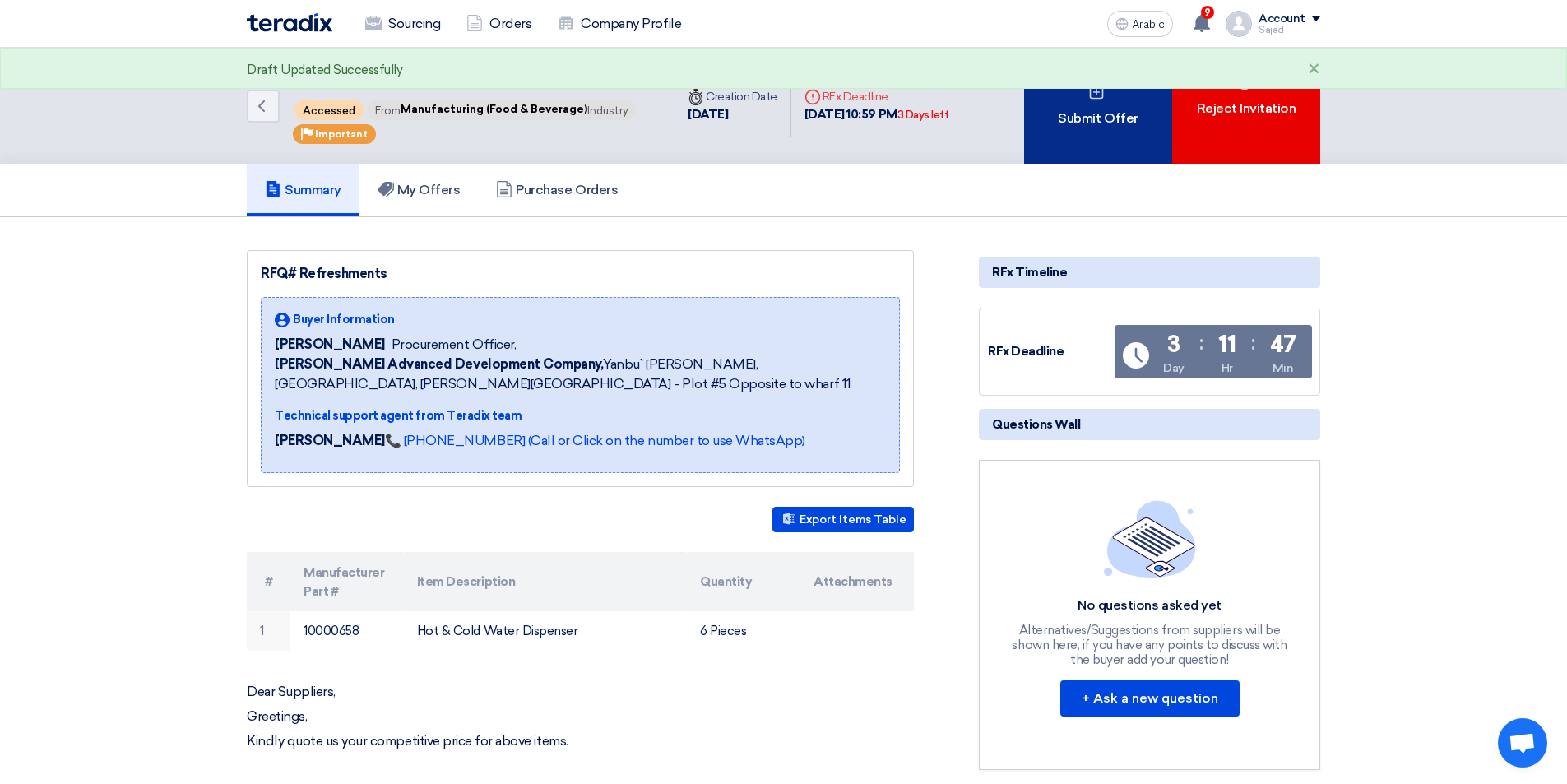
click at [1096, 136] on div "Submit Offer" at bounding box center [1098, 105] width 148 height 116
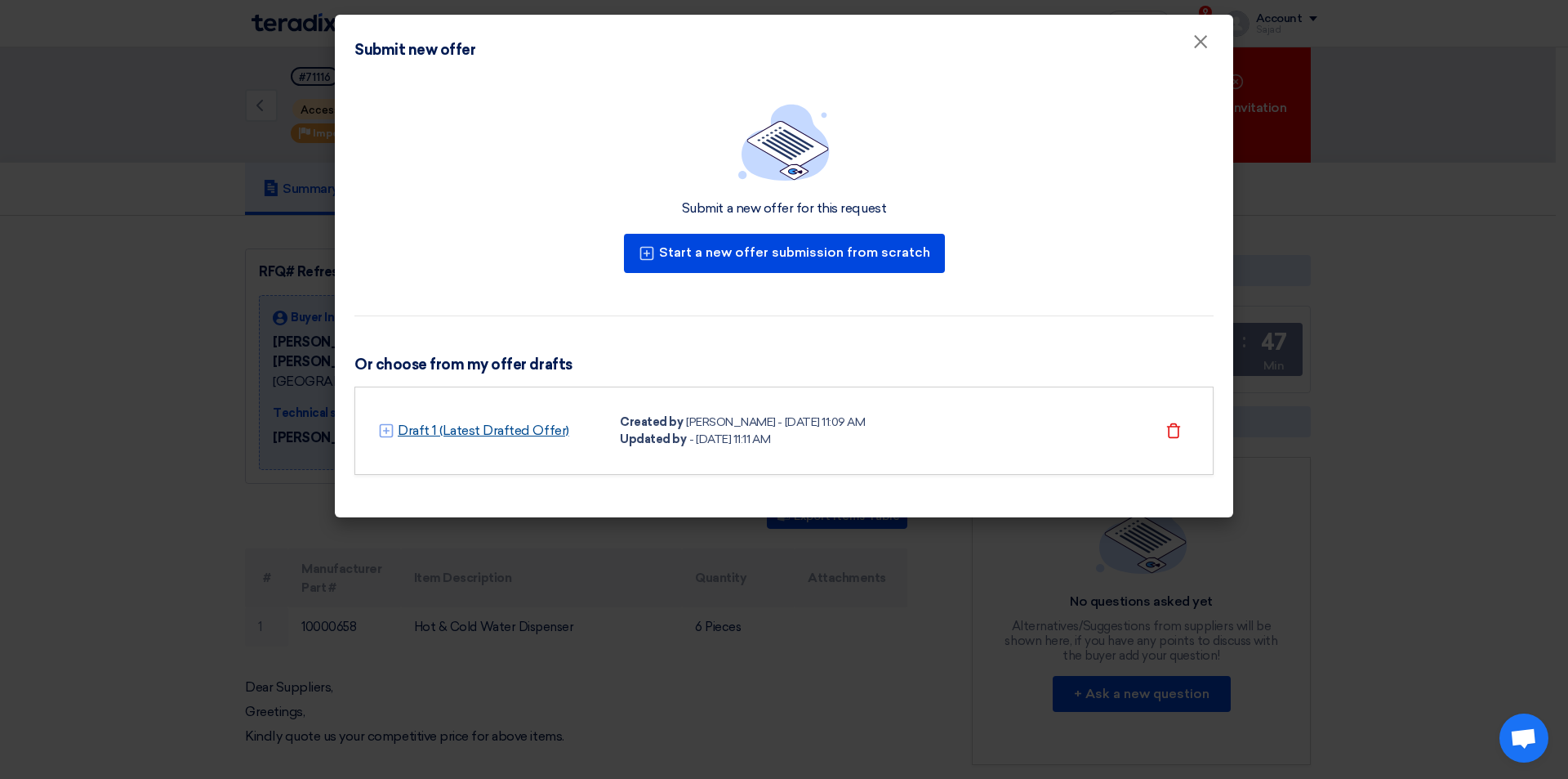
click at [497, 438] on link "Draft 1 (Latest Drafted Offer)" at bounding box center [483, 431] width 172 height 20
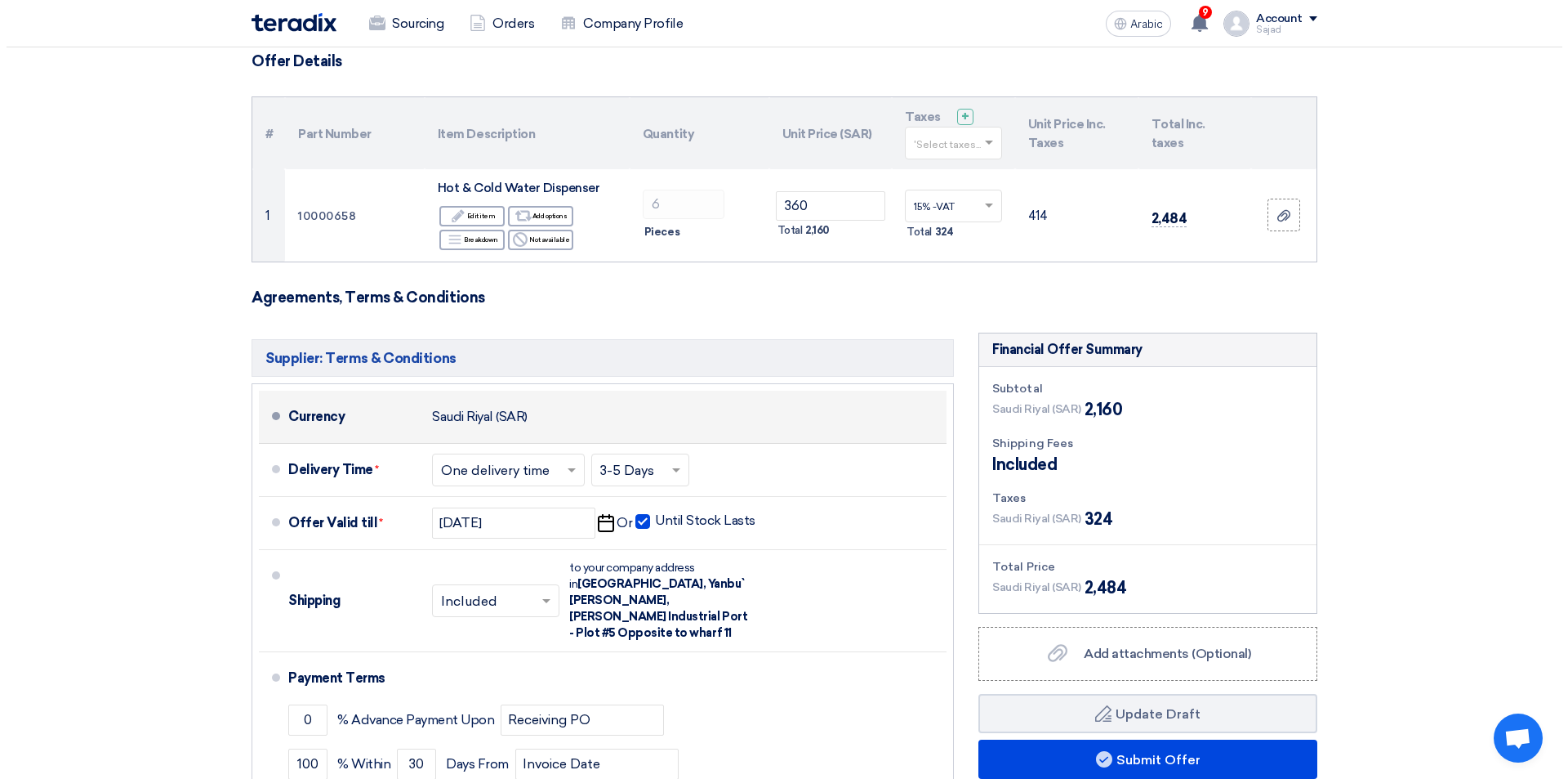
scroll to position [369, 0]
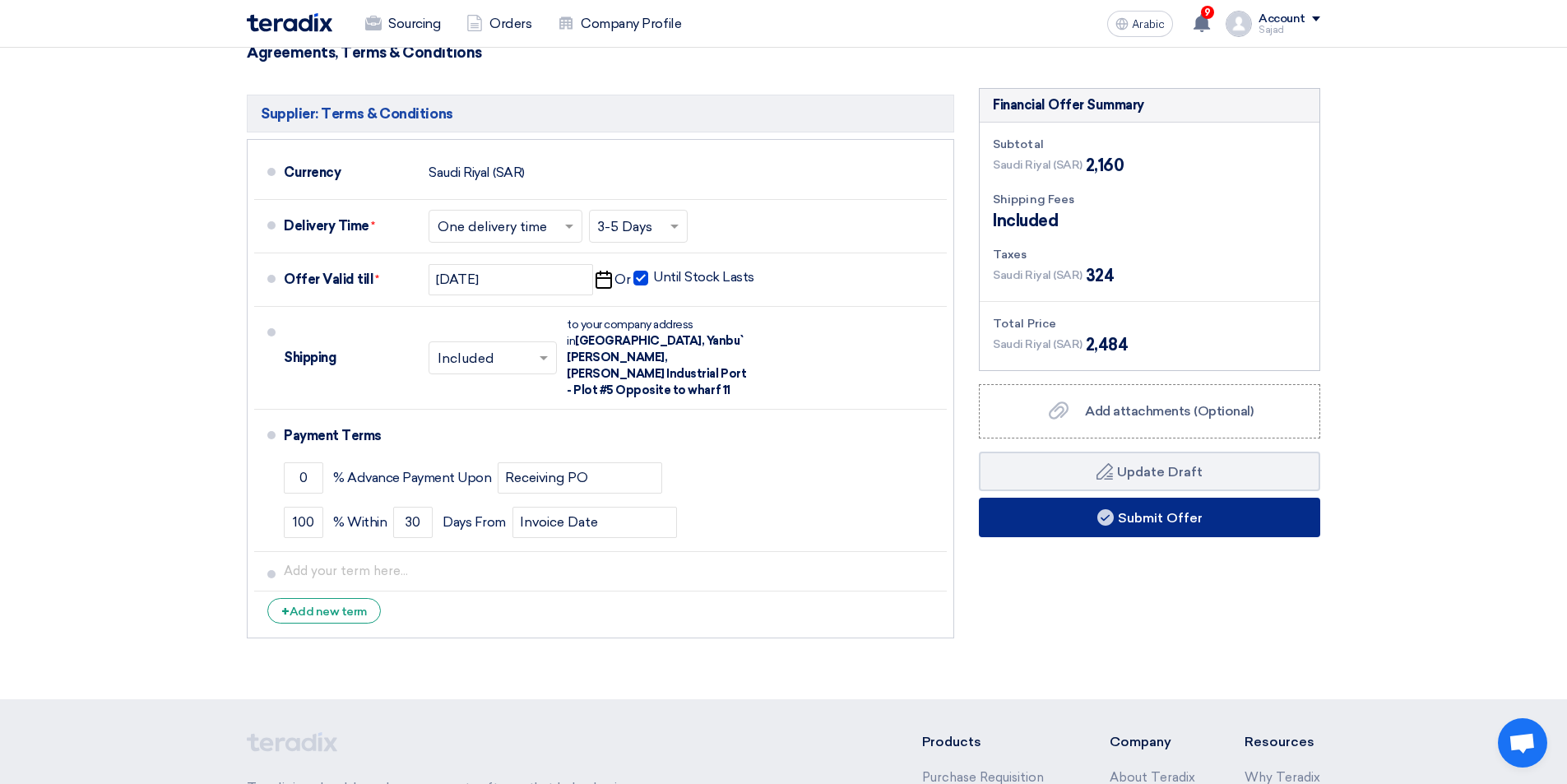
click at [1155, 519] on font "Submit Offer" at bounding box center [1160, 516] width 85 height 15
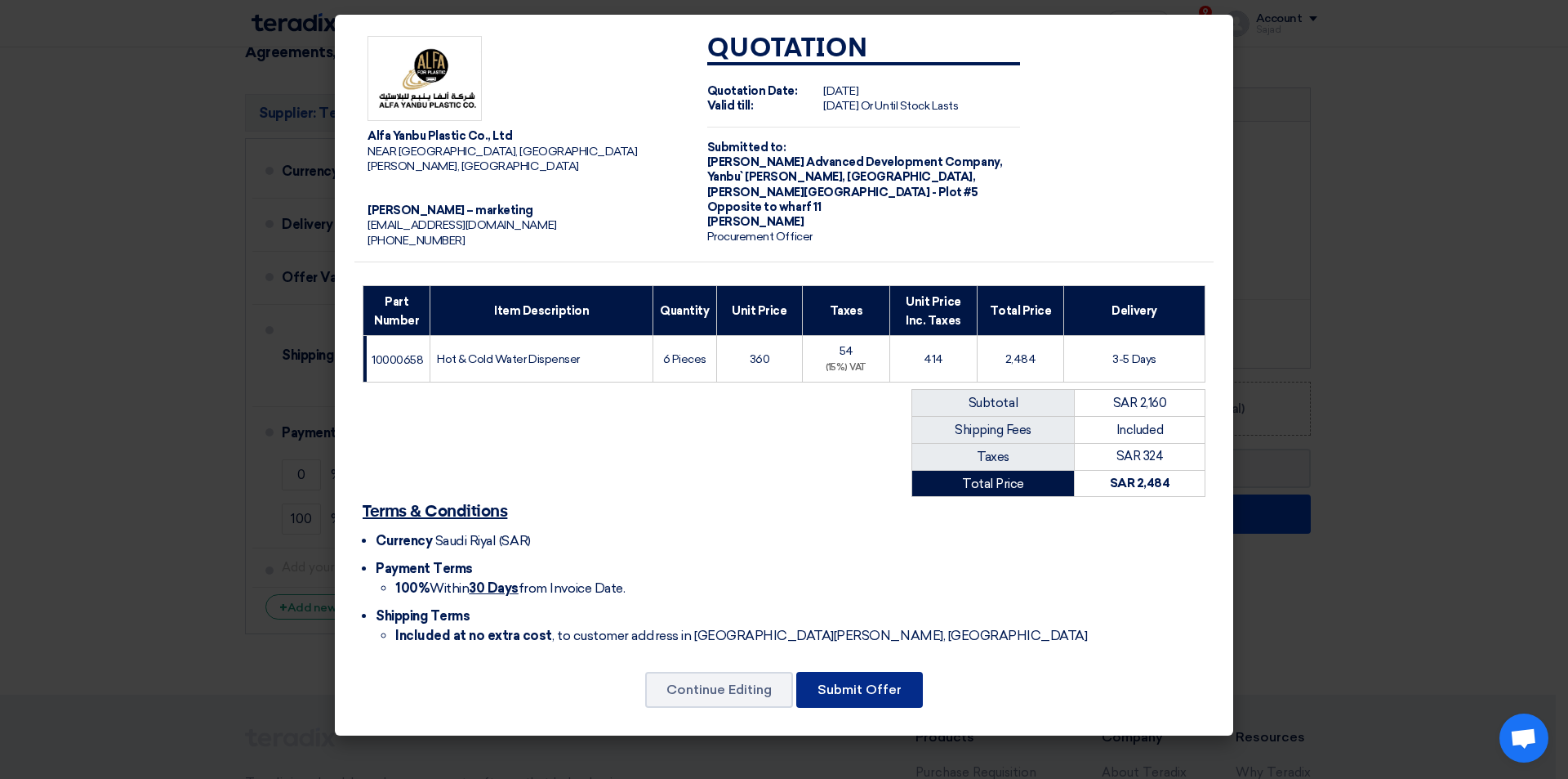
click at [832, 681] on font "Submit Offer" at bounding box center [859, 689] width 84 height 15
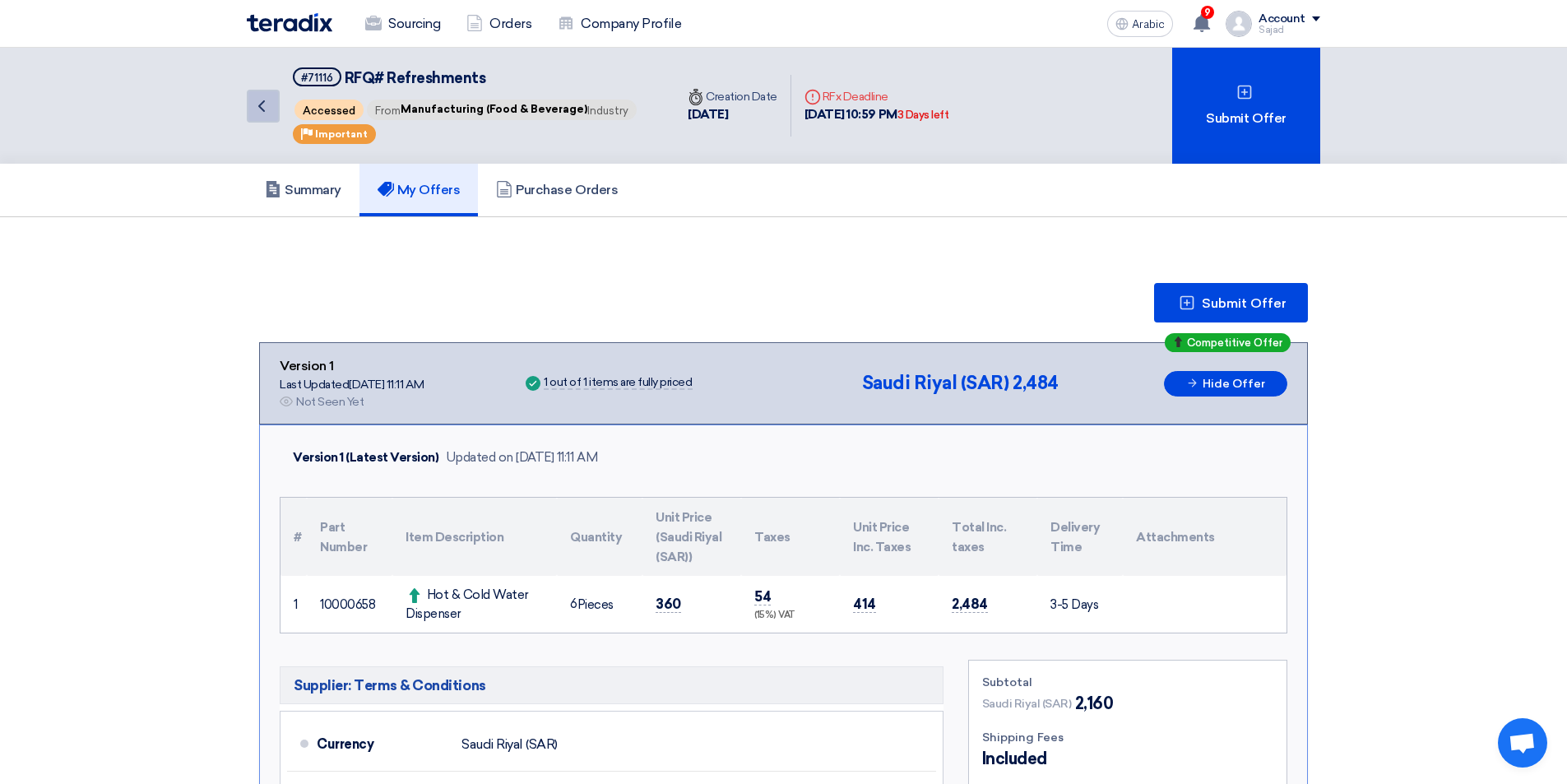
click at [268, 98] on icon "Back" at bounding box center [261, 106] width 20 height 20
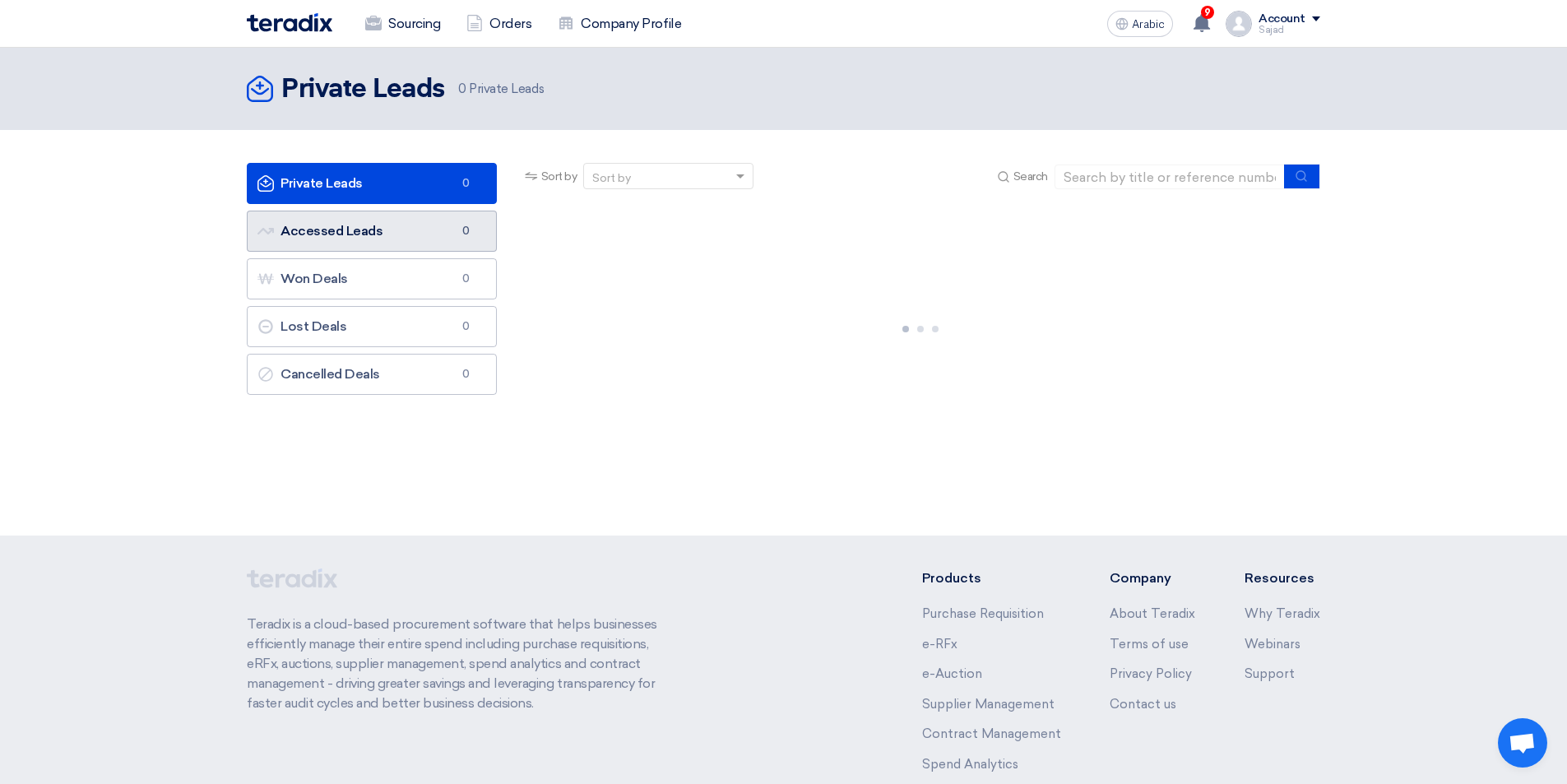
click at [359, 227] on font "Accessed Leads" at bounding box center [331, 230] width 102 height 15
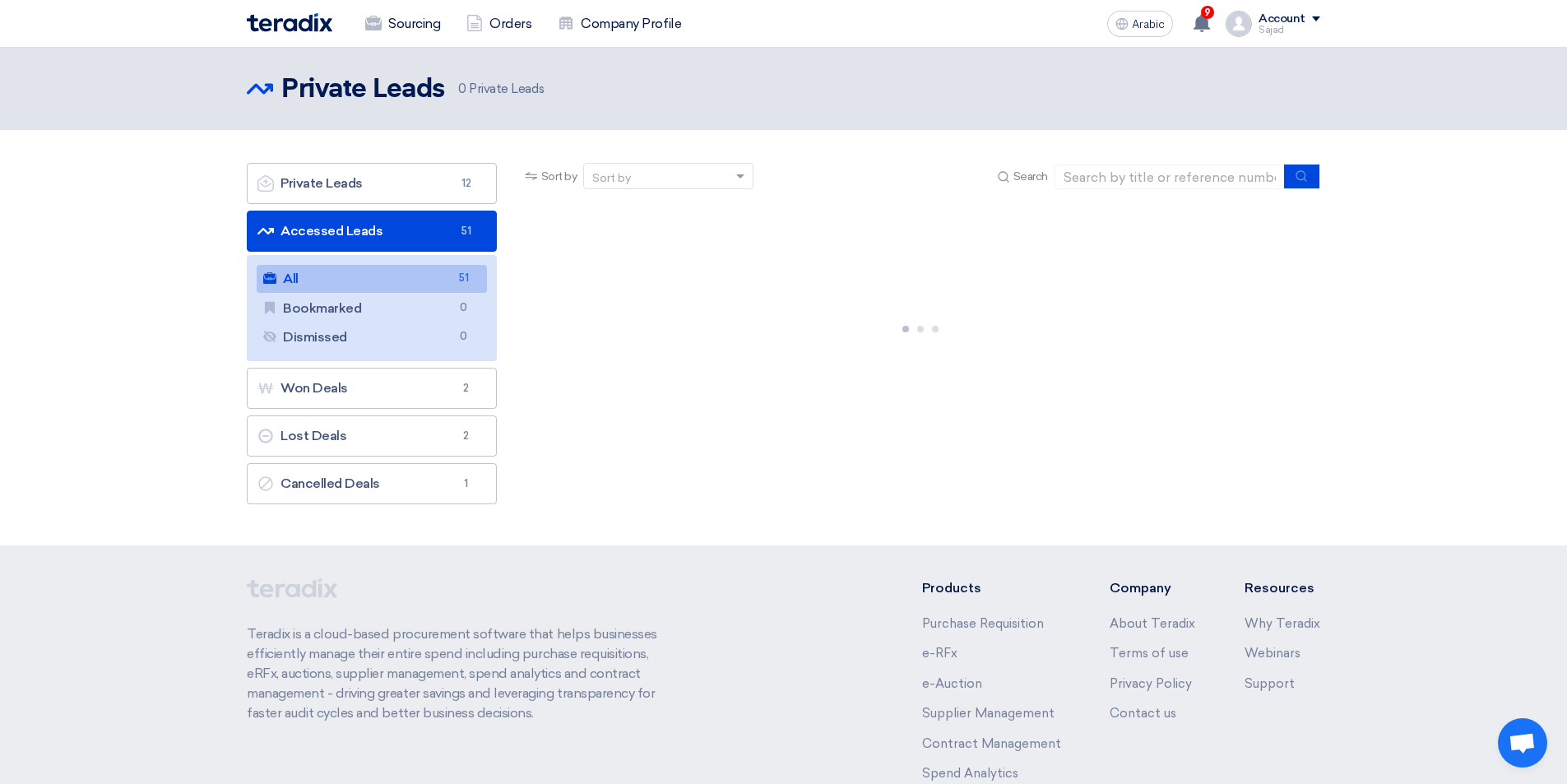
click at [433, 273] on link "All All 51" at bounding box center [371, 278] width 230 height 28
